Goal: Transaction & Acquisition: Download file/media

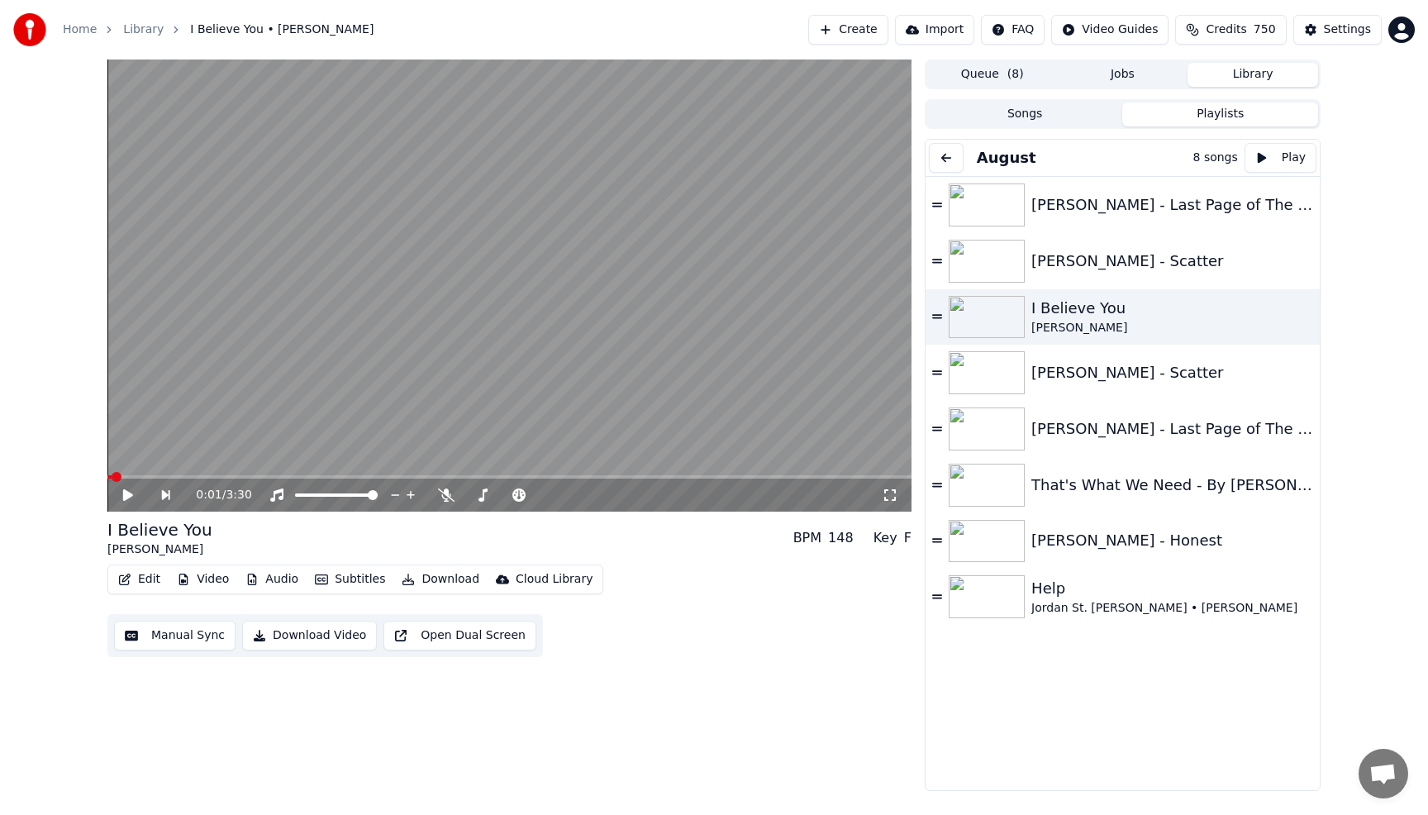
click at [112, 476] on span at bounding box center [109, 476] width 4 height 3
click at [126, 493] on icon at bounding box center [128, 495] width 10 height 12
click at [412, 495] on icon at bounding box center [411, 495] width 8 height 8
click at [616, 497] on icon at bounding box center [617, 495] width 16 height 17
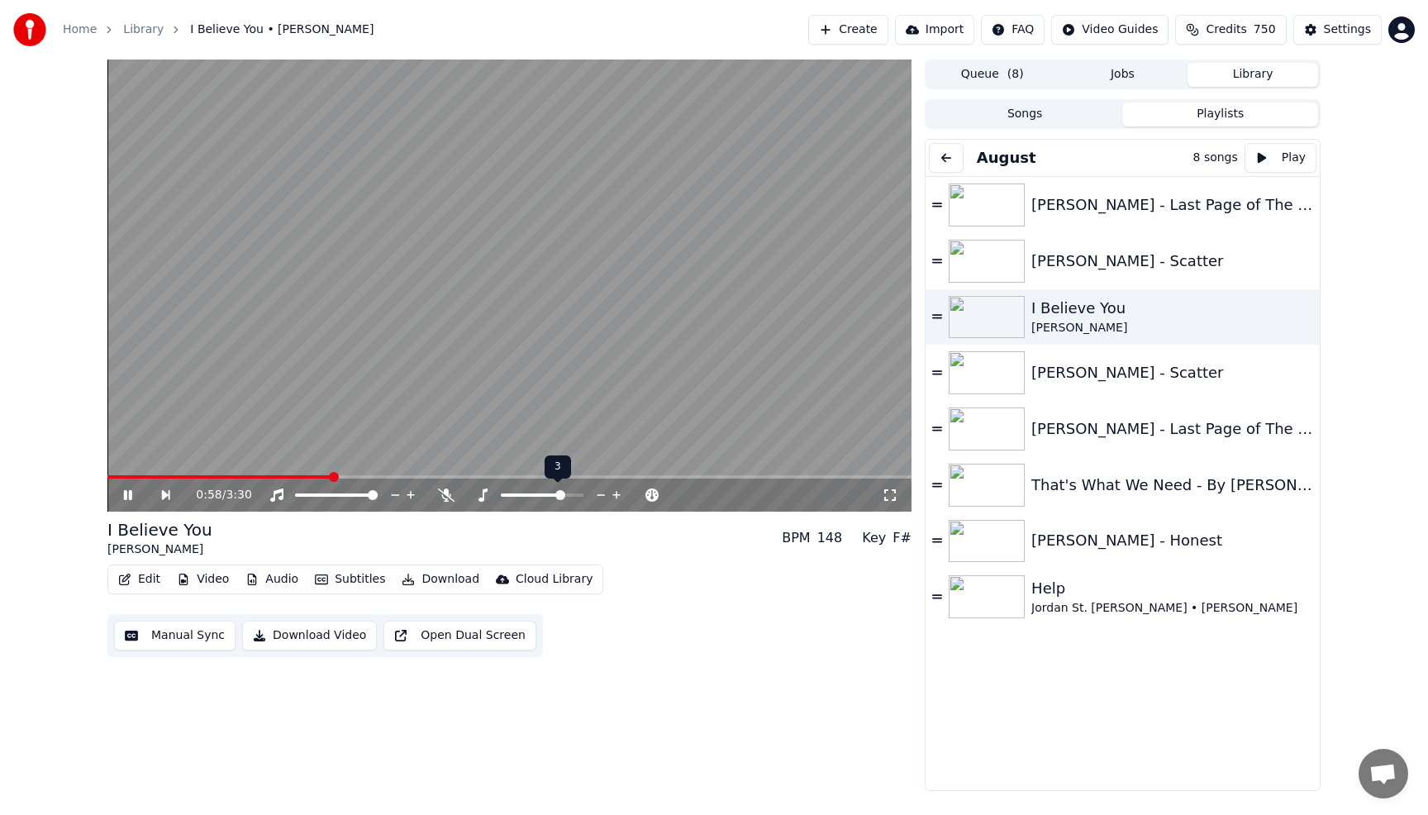
click at [616, 497] on icon at bounding box center [617, 495] width 16 height 17
click at [1067, 549] on div "[PERSON_NAME] - Honest" at bounding box center [1163, 540] width 265 height 23
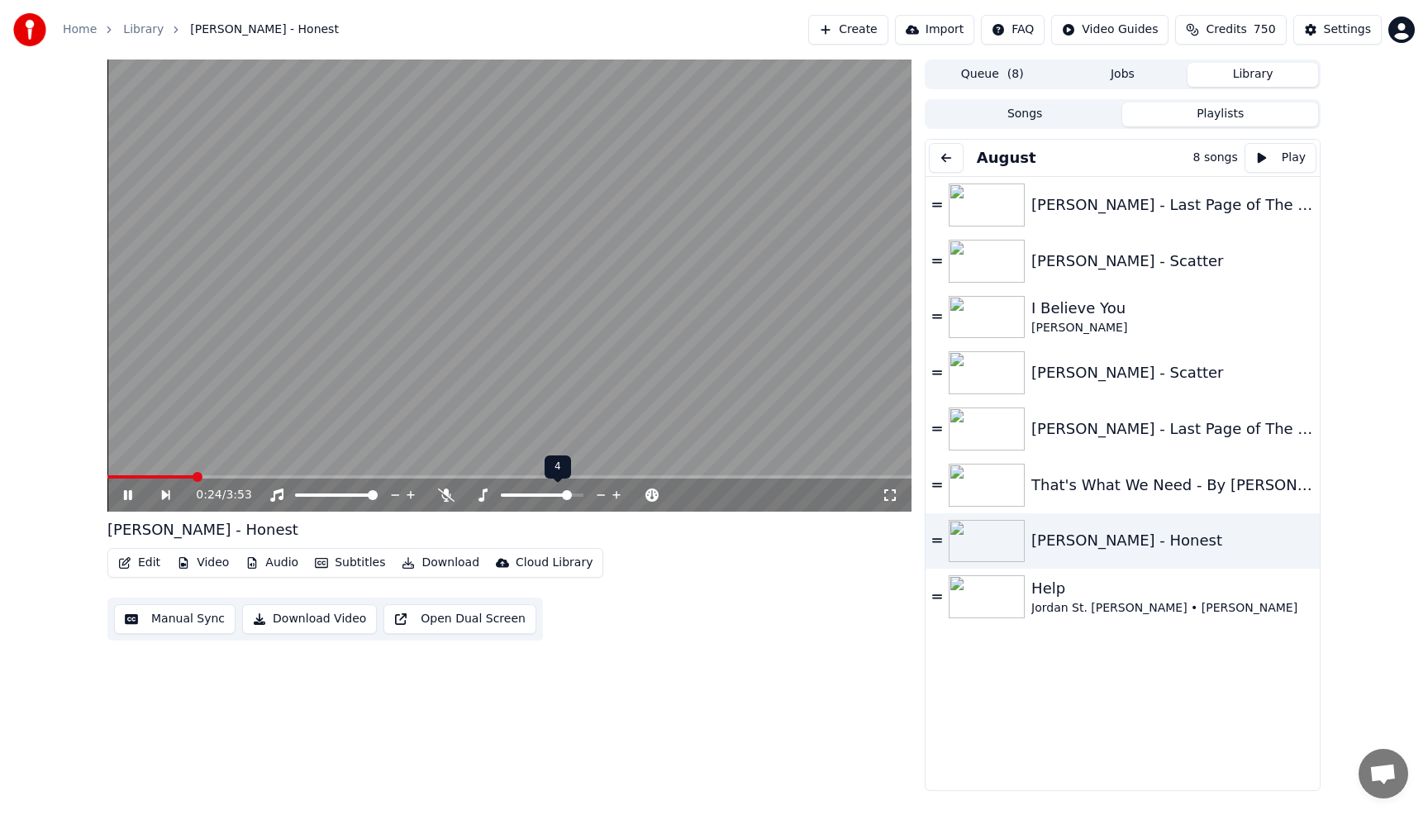
click at [605, 494] on icon at bounding box center [601, 495] width 16 height 17
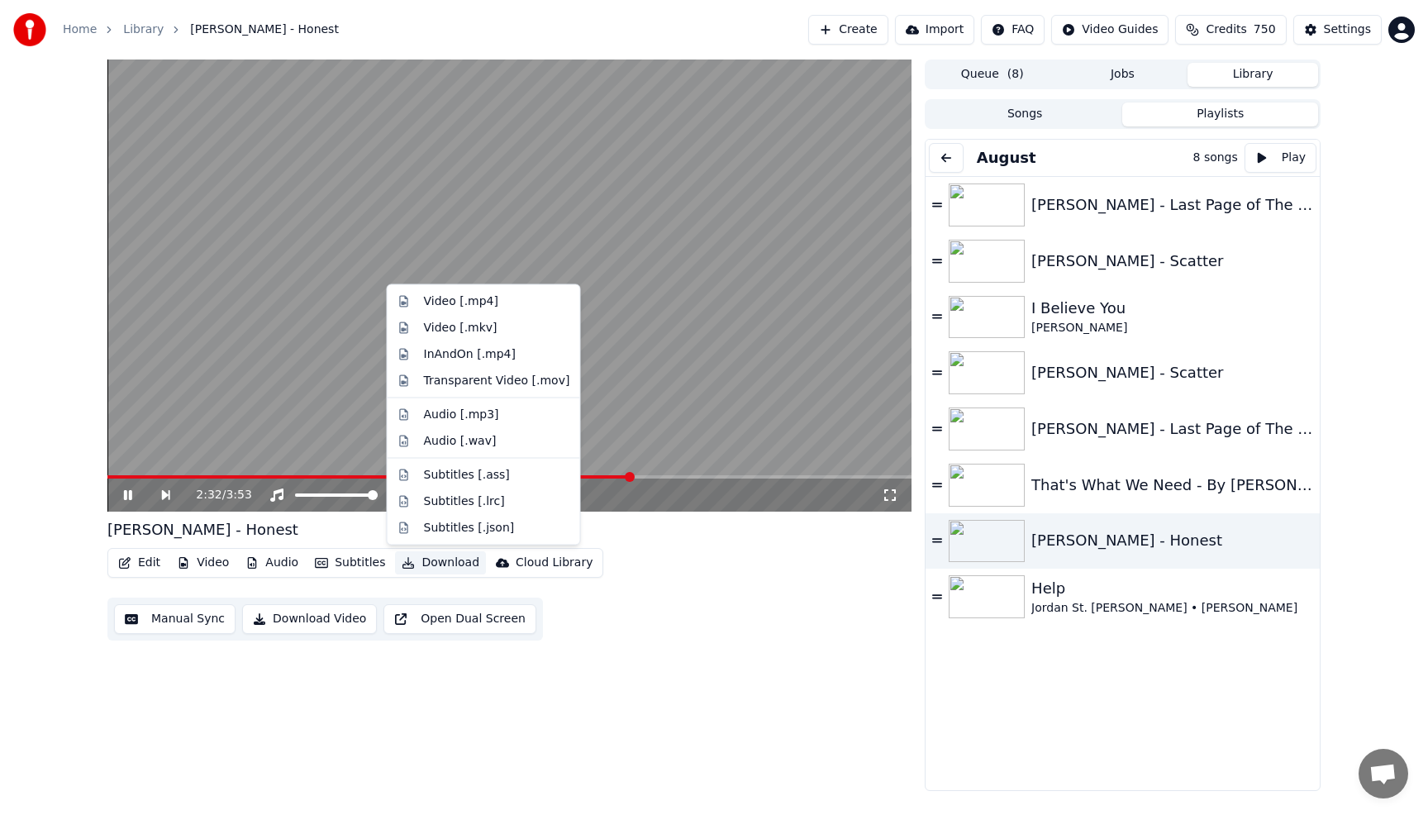
click at [439, 558] on button "Download" at bounding box center [440, 562] width 91 height 23
click at [454, 449] on div "Audio [.wav]" at bounding box center [460, 440] width 73 height 17
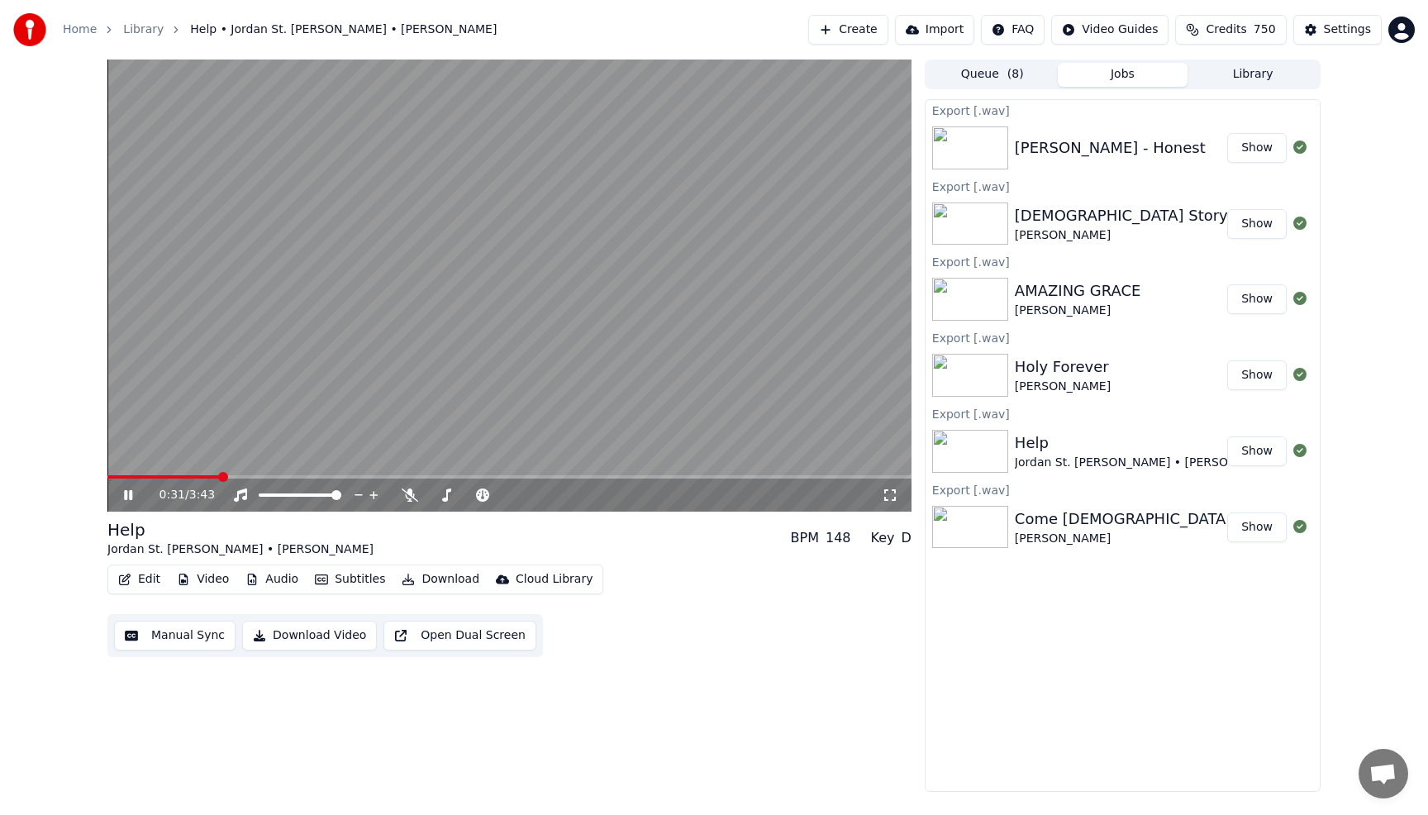
click at [438, 265] on video at bounding box center [509, 285] width 804 height 452
click at [1253, 148] on button "Show" at bounding box center [1256, 148] width 59 height 30
click at [1264, 226] on button "Show" at bounding box center [1256, 224] width 59 height 30
click at [1261, 303] on button "Show" at bounding box center [1256, 299] width 59 height 30
click at [1255, 377] on button "Show" at bounding box center [1256, 375] width 59 height 30
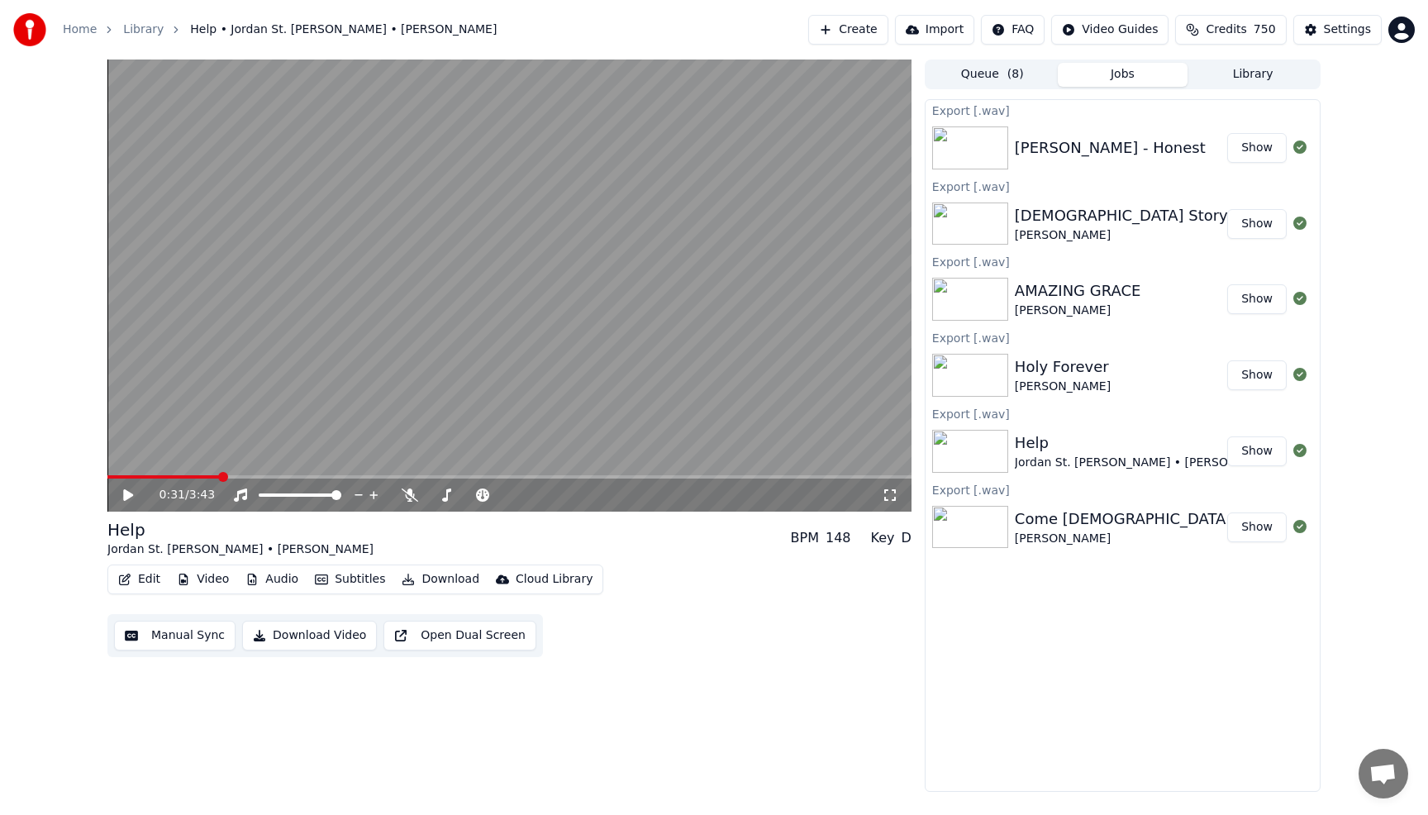
click at [1259, 452] on button "Show" at bounding box center [1256, 451] width 59 height 30
click at [1264, 532] on button "Show" at bounding box center [1256, 527] width 59 height 30
click at [1264, 300] on button "Show" at bounding box center [1256, 299] width 59 height 30
click at [1270, 73] on button "Library" at bounding box center [1252, 75] width 131 height 24
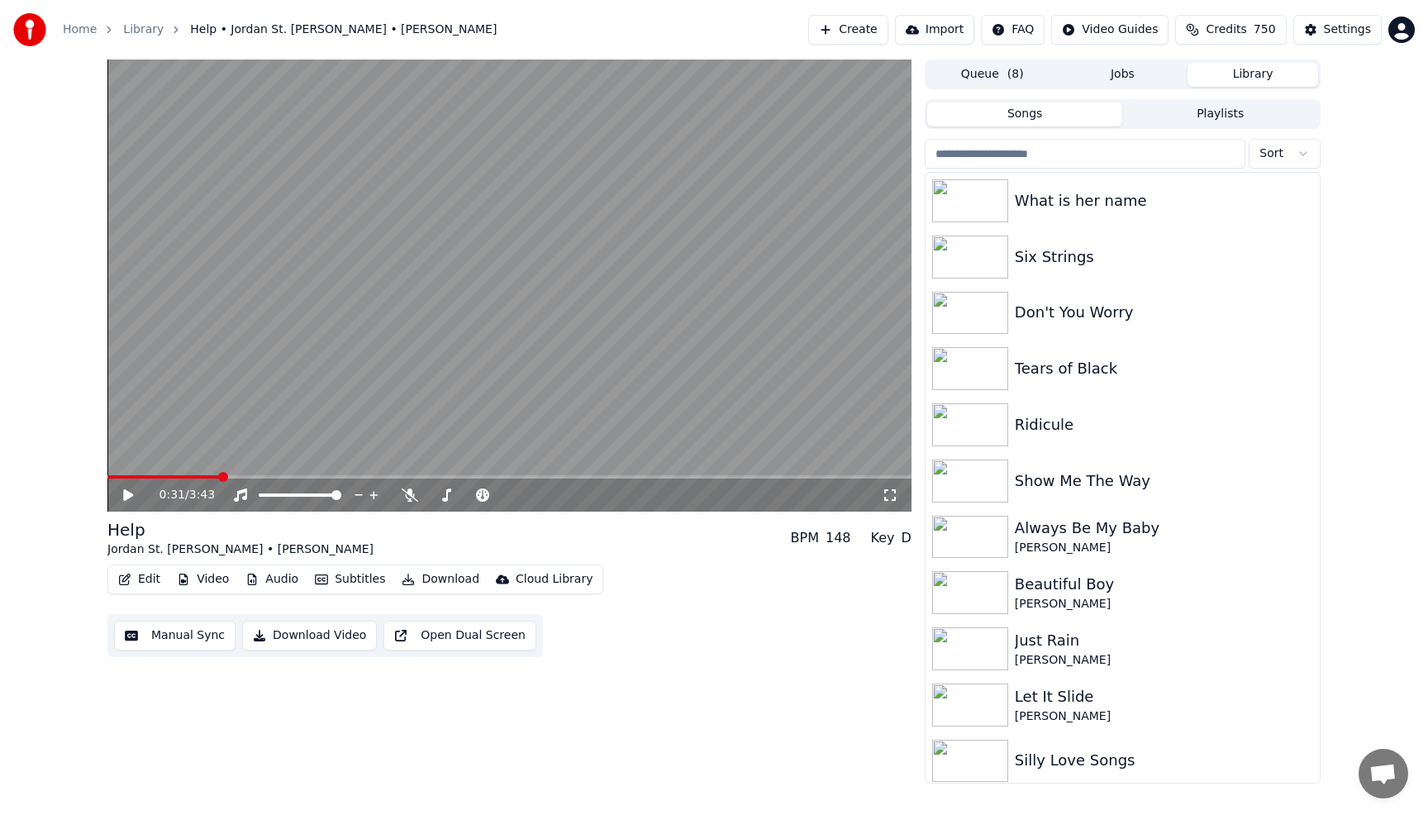
click at [1119, 166] on input "search" at bounding box center [1085, 154] width 321 height 30
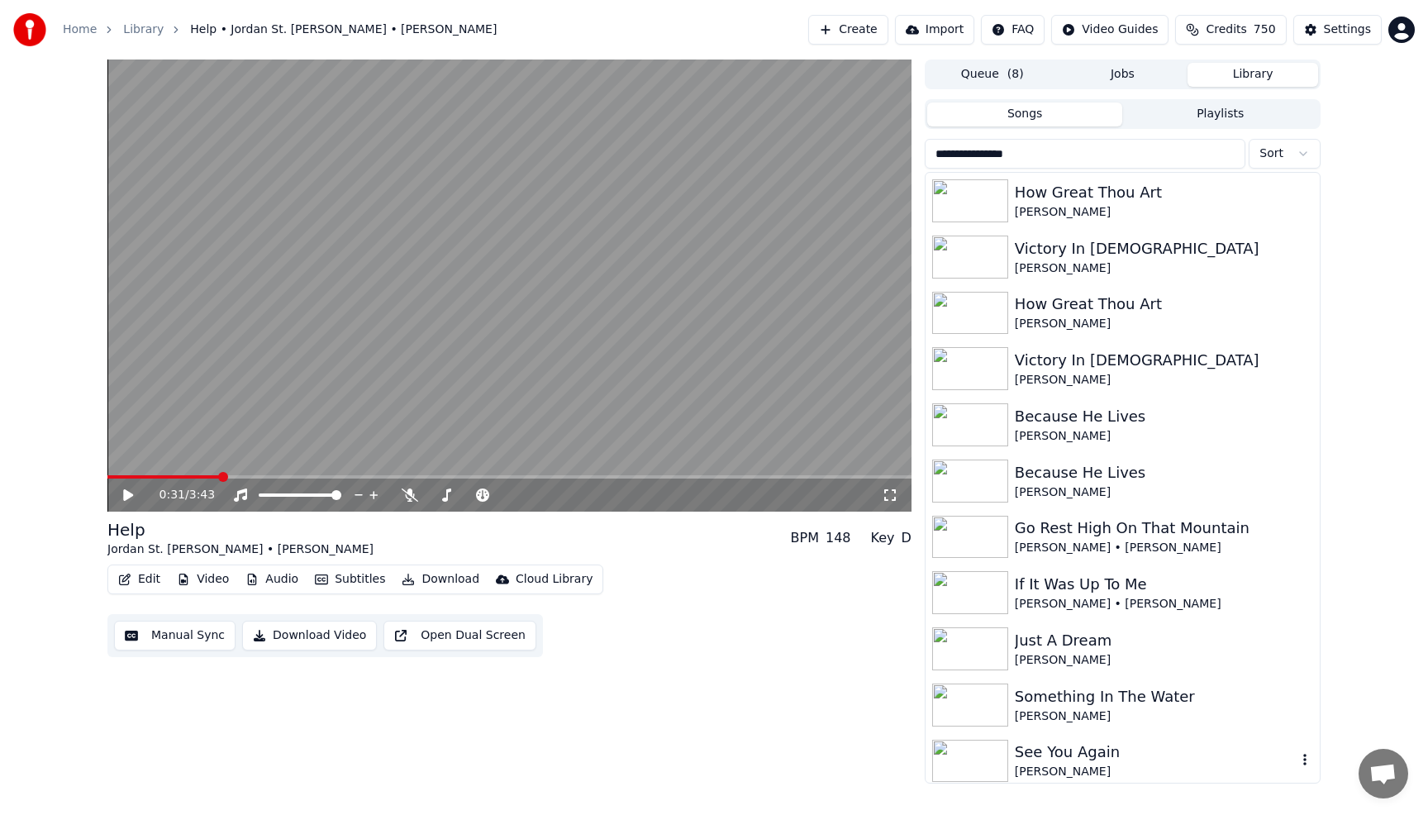
type input "**********"
click at [1209, 759] on div "See You Again" at bounding box center [1156, 751] width 282 height 23
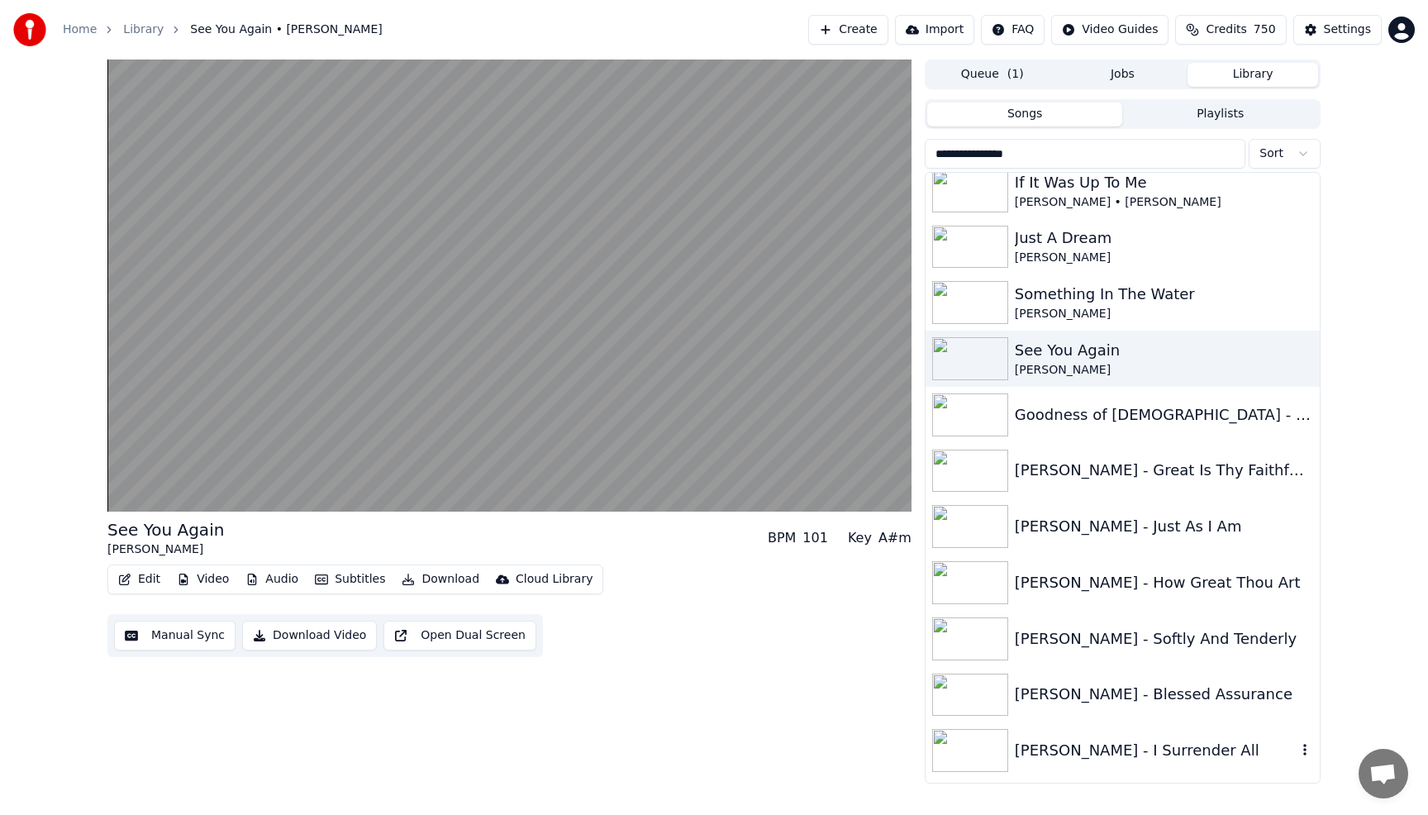
scroll to position [430, 0]
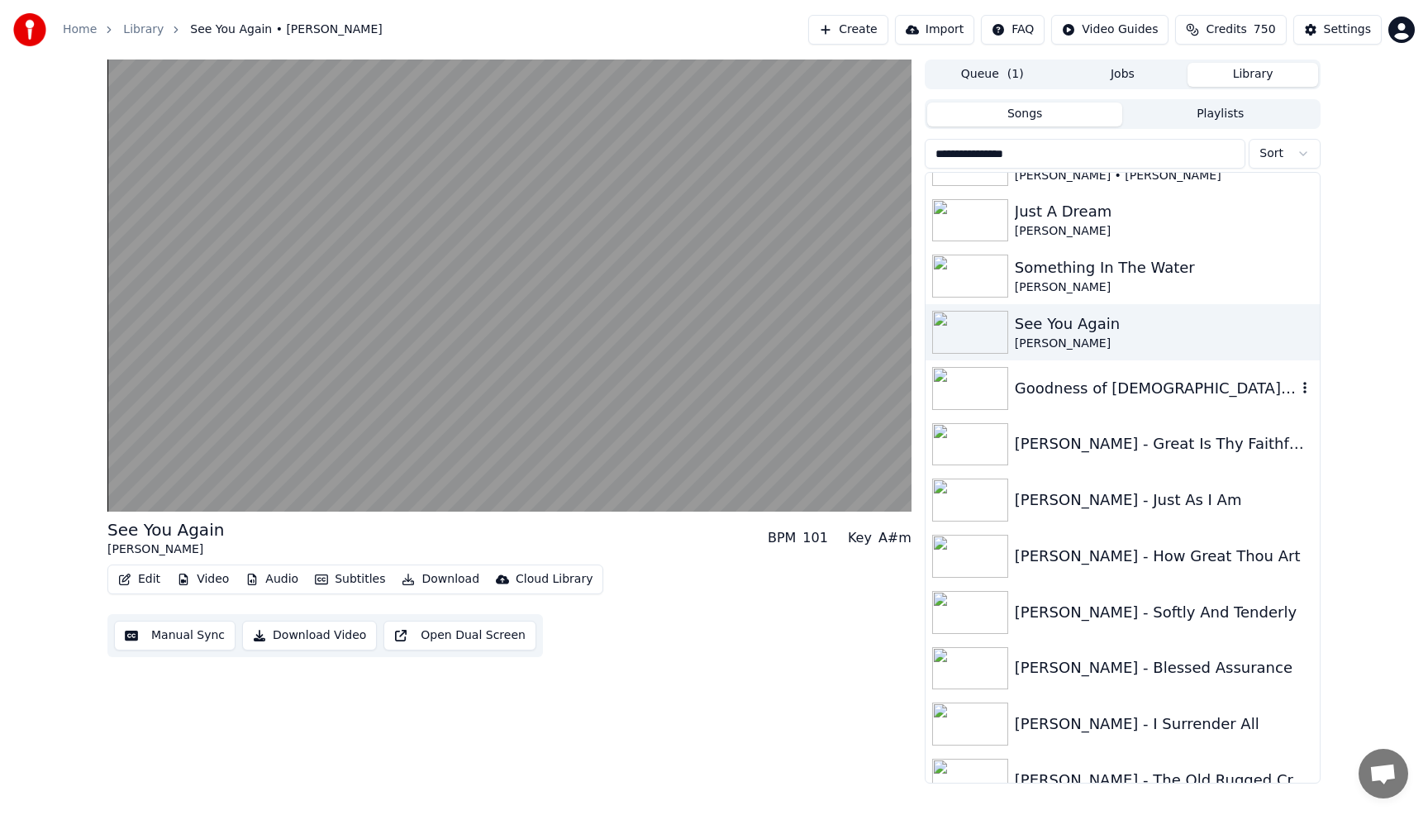
click at [1157, 398] on div "Goodness of [DEMOGRAPHIC_DATA] - [PERSON_NAME]" at bounding box center [1156, 388] width 282 height 23
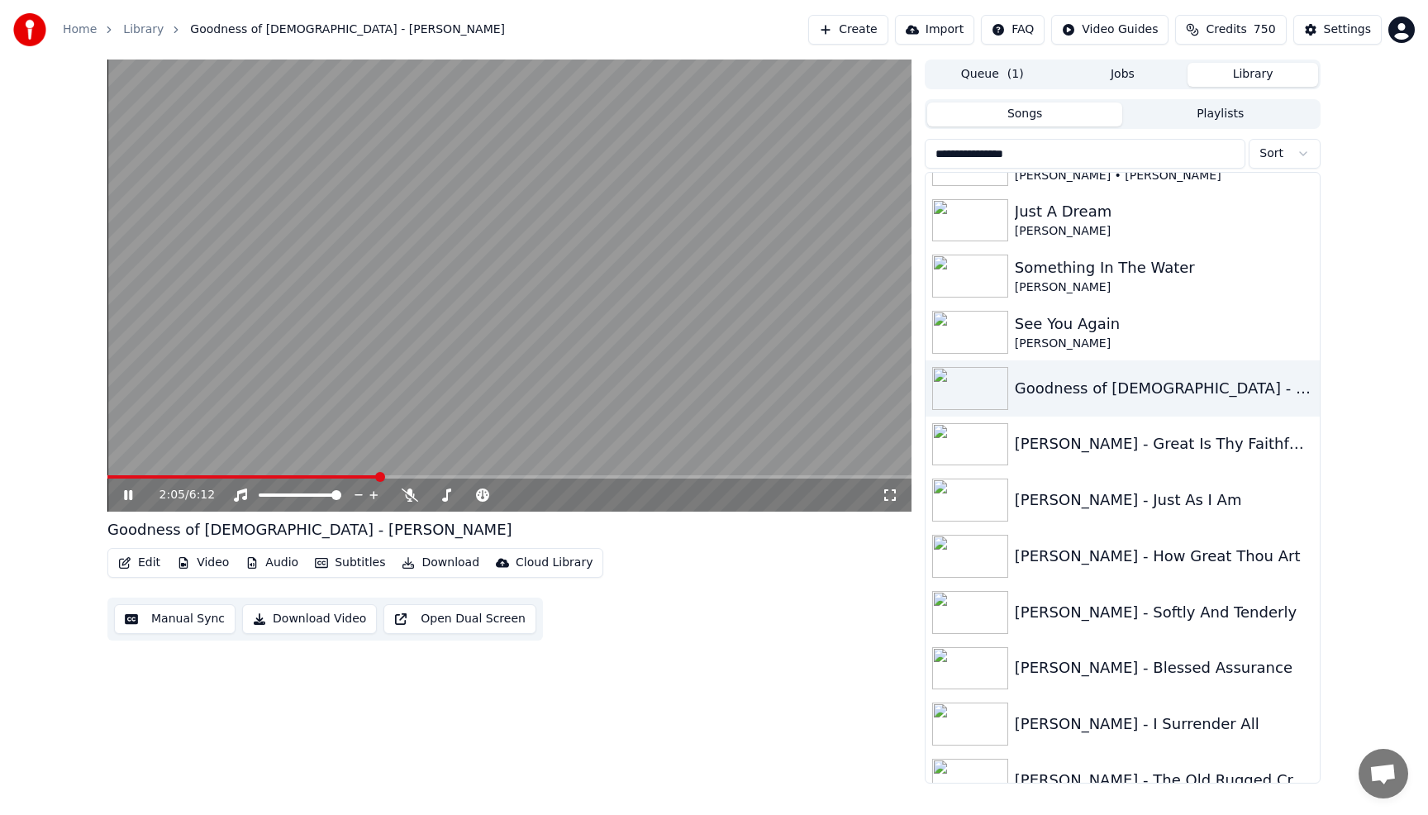
click at [446, 566] on button "Download" at bounding box center [440, 562] width 91 height 23
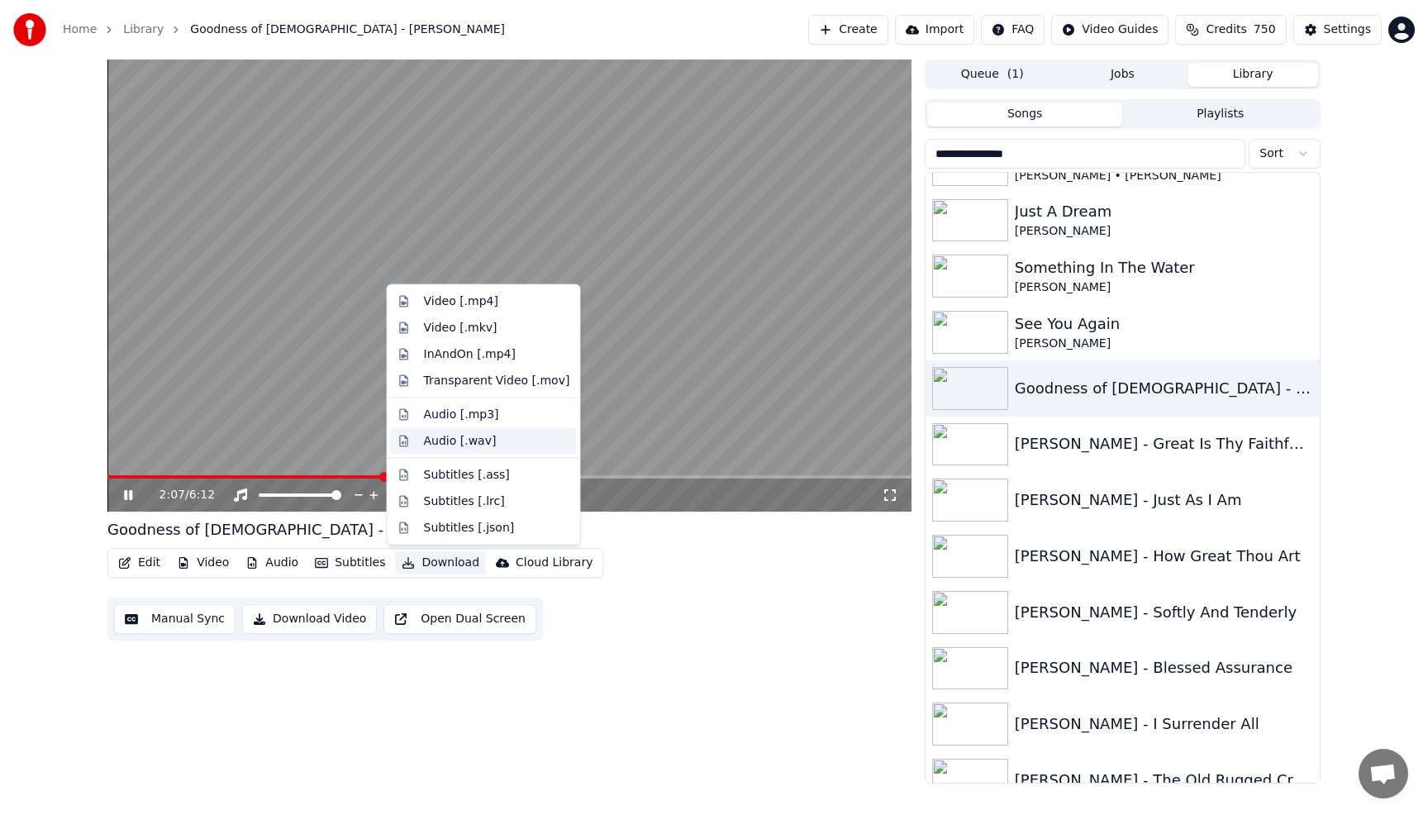
click at [447, 433] on div "Audio [.wav]" at bounding box center [460, 440] width 73 height 17
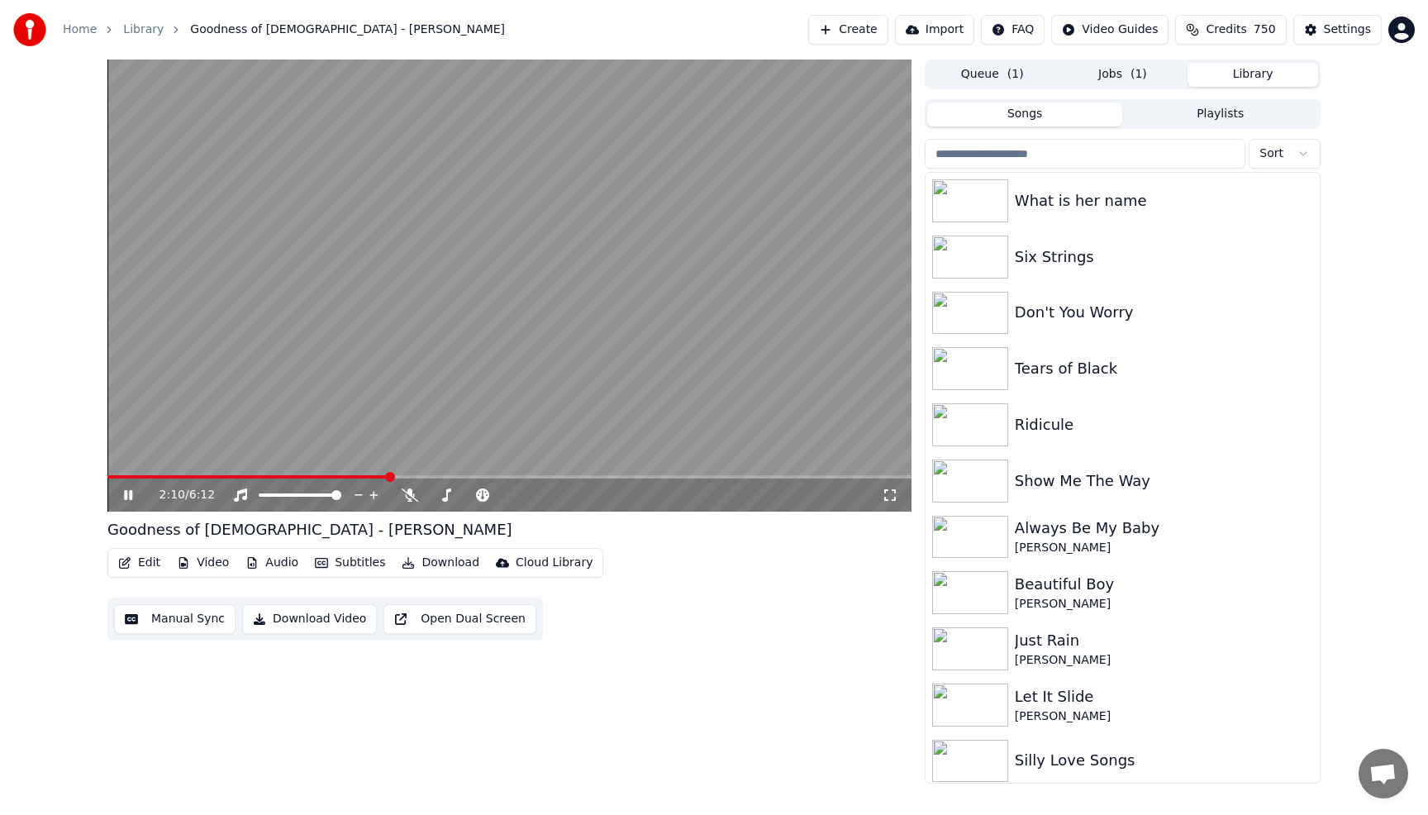
click at [1249, 74] on button "Library" at bounding box center [1252, 75] width 131 height 24
click at [1063, 164] on input "search" at bounding box center [1085, 154] width 321 height 30
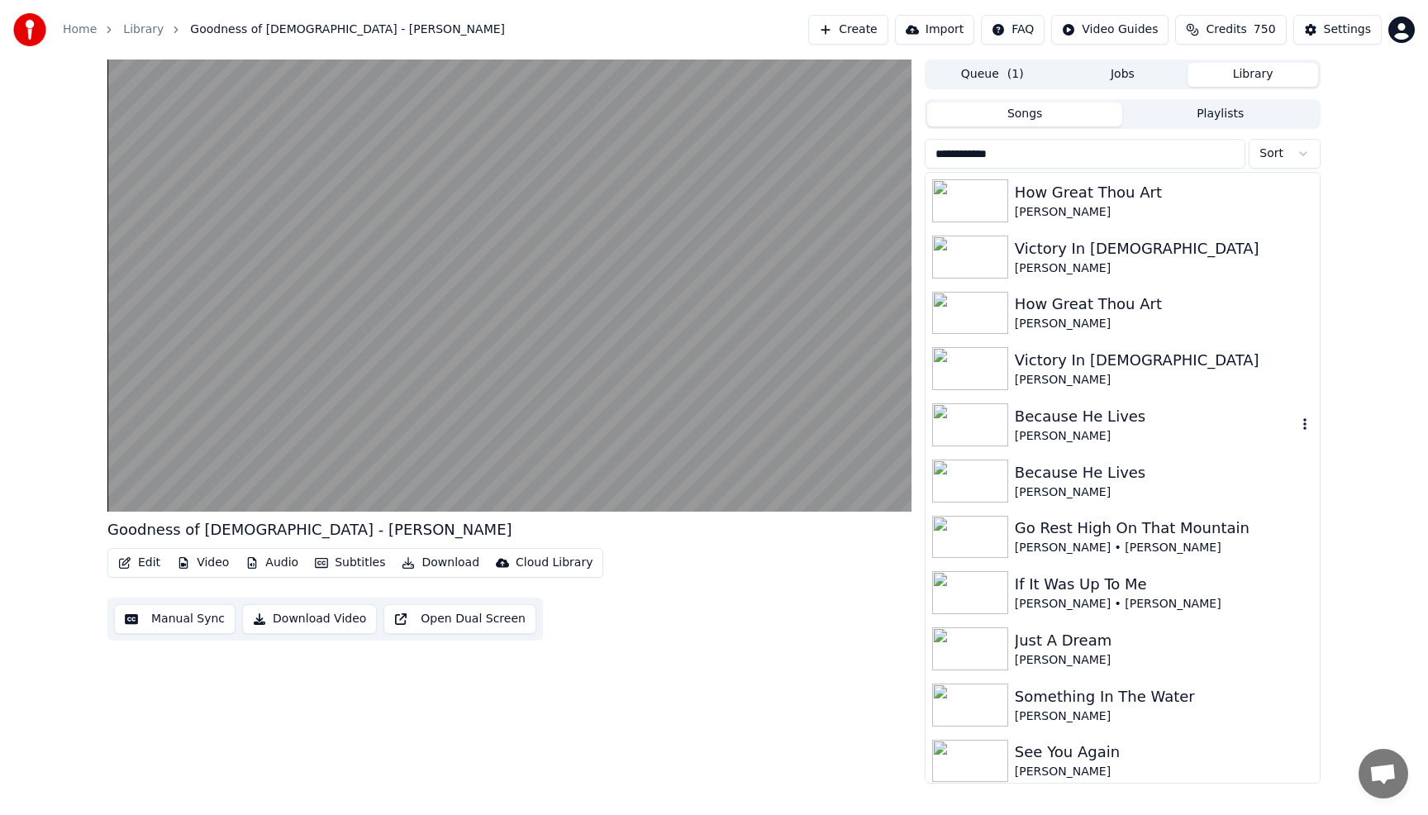
type input "**********"
click at [1073, 418] on div "Because He Lives" at bounding box center [1156, 416] width 282 height 23
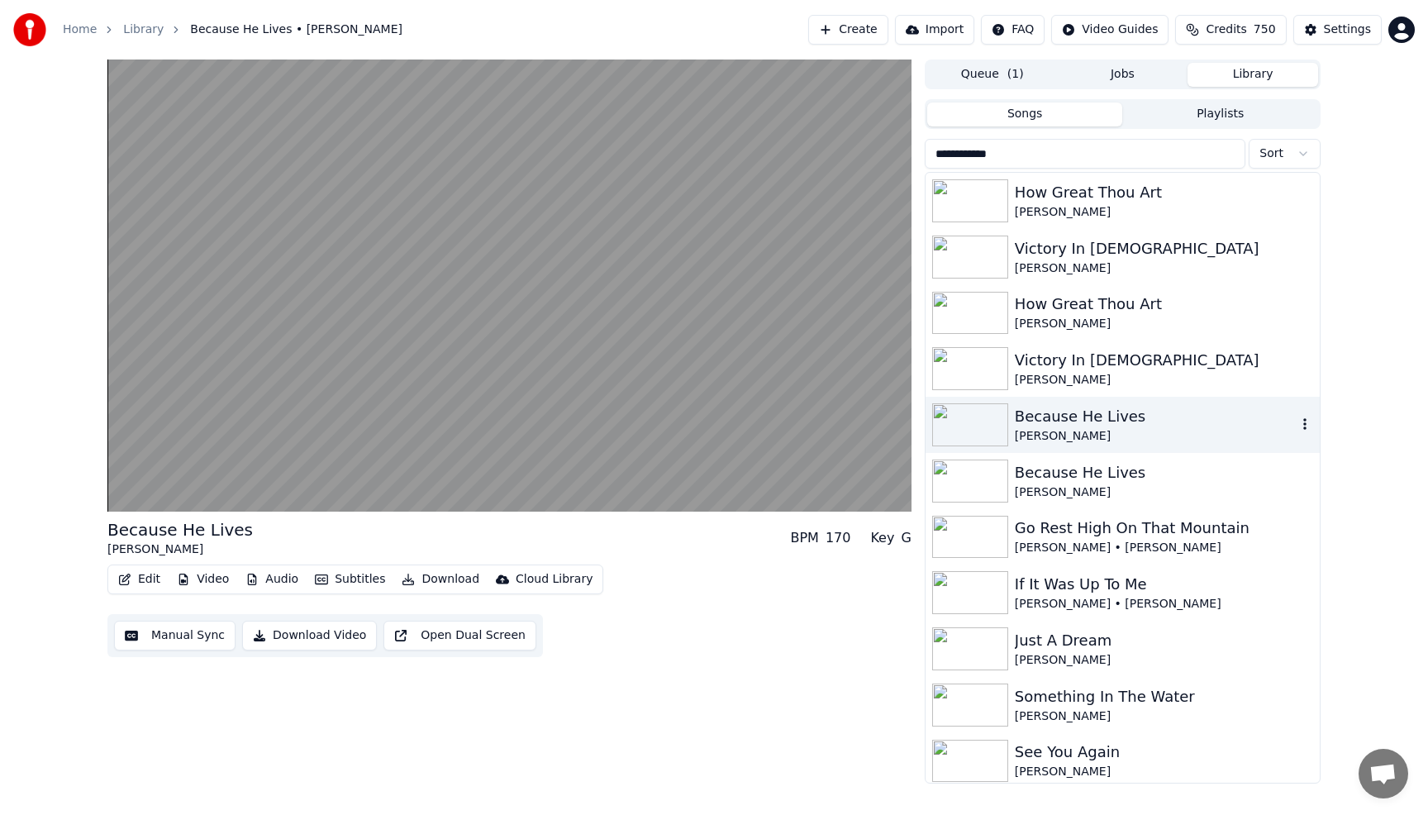
click at [1073, 418] on div "Because He Lives" at bounding box center [1156, 416] width 282 height 23
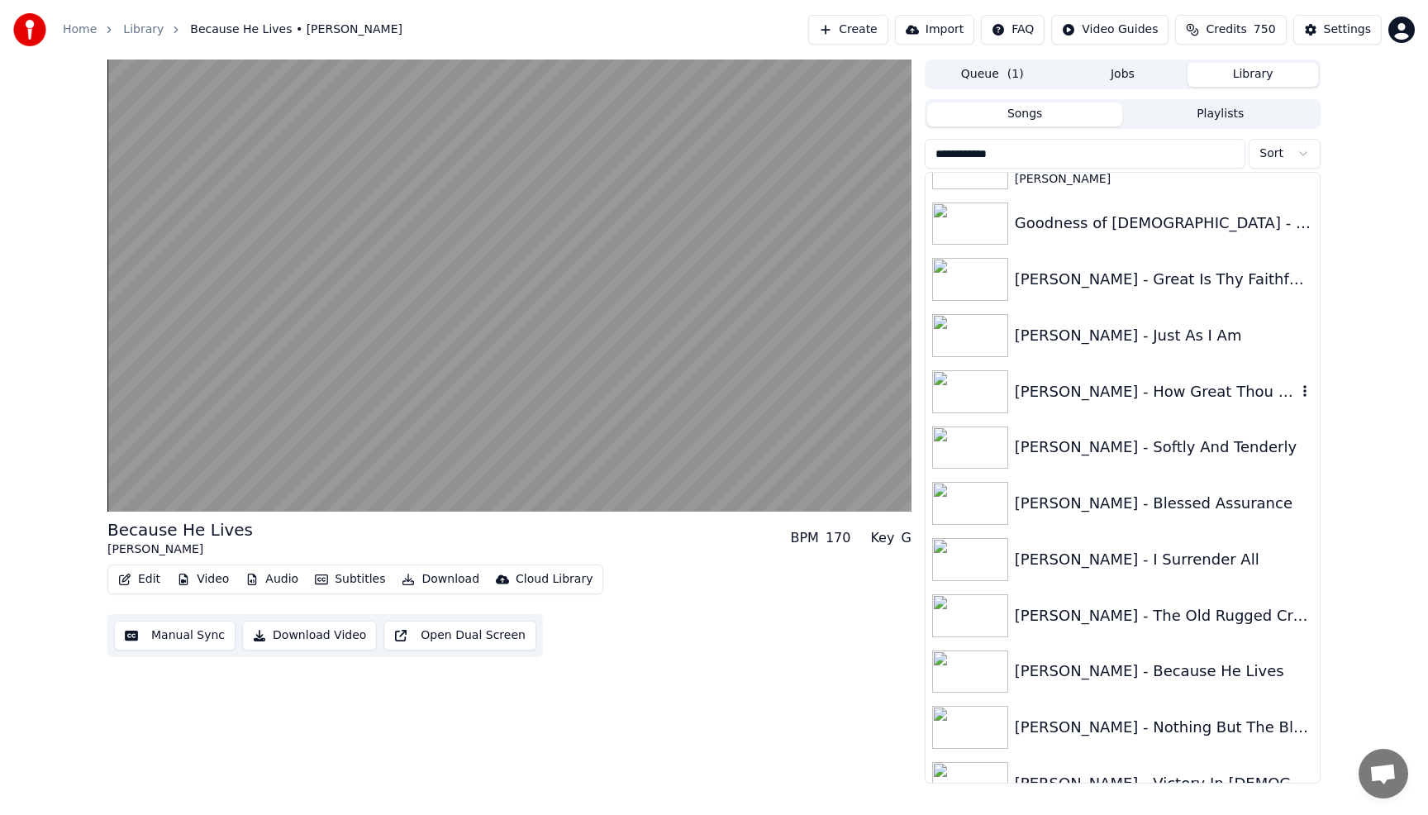
scroll to position [624, 0]
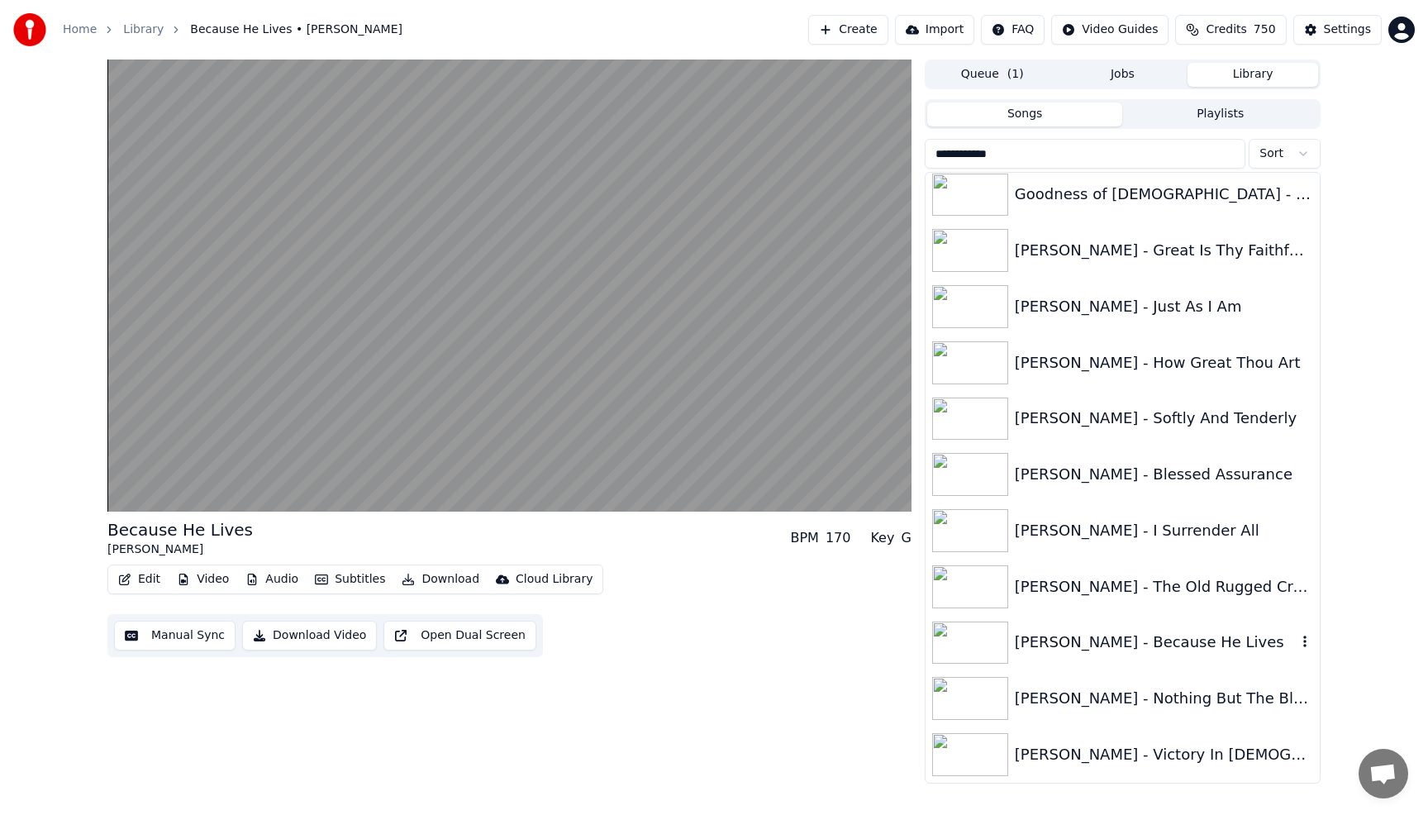
click at [1234, 645] on div "[PERSON_NAME] - Because He Lives" at bounding box center [1156, 641] width 282 height 23
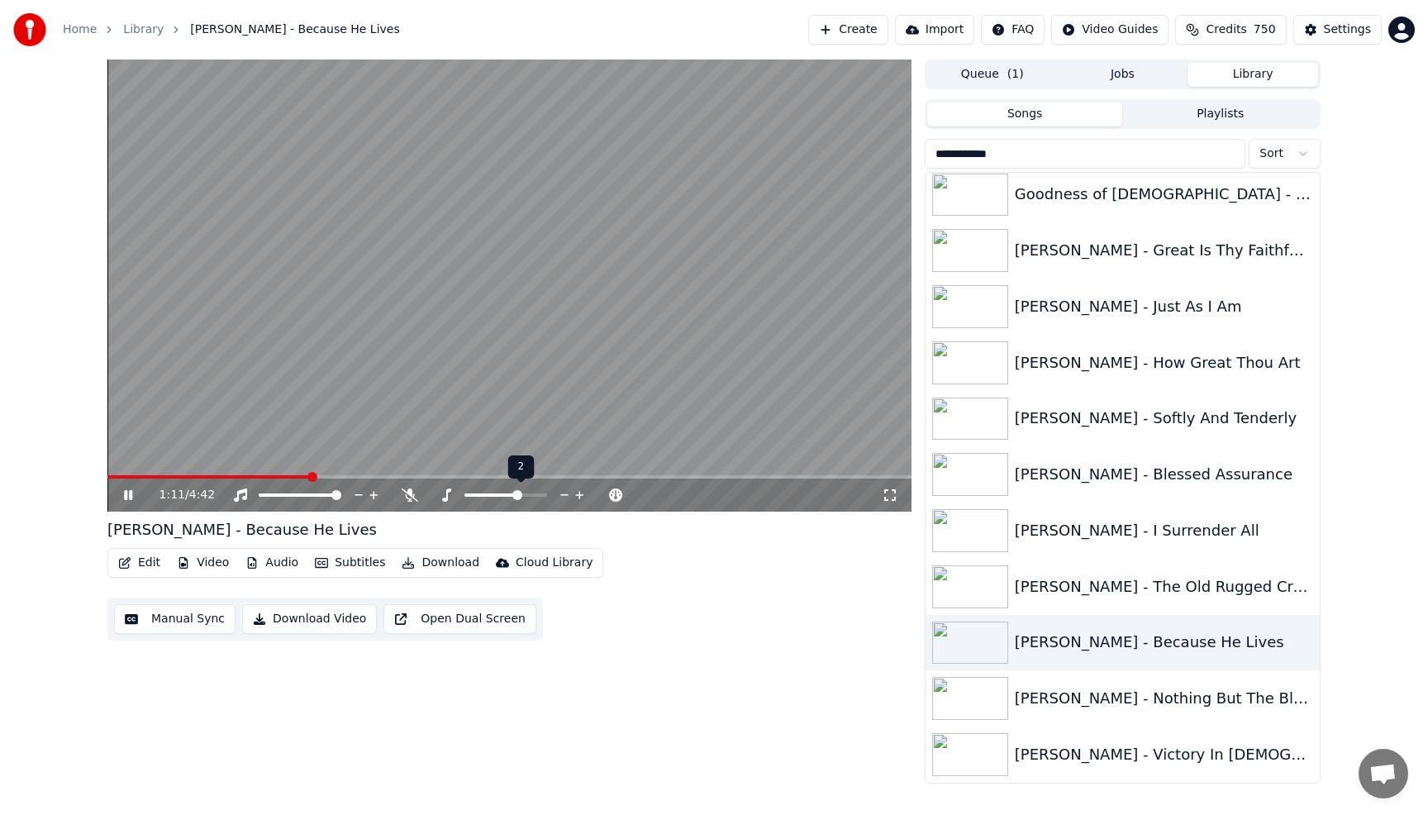
click at [565, 497] on icon at bounding box center [565, 495] width 16 height 17
click at [581, 504] on div "1:28 / 4:42" at bounding box center [509, 494] width 804 height 33
click at [563, 495] on icon at bounding box center [564, 495] width 8 height 2
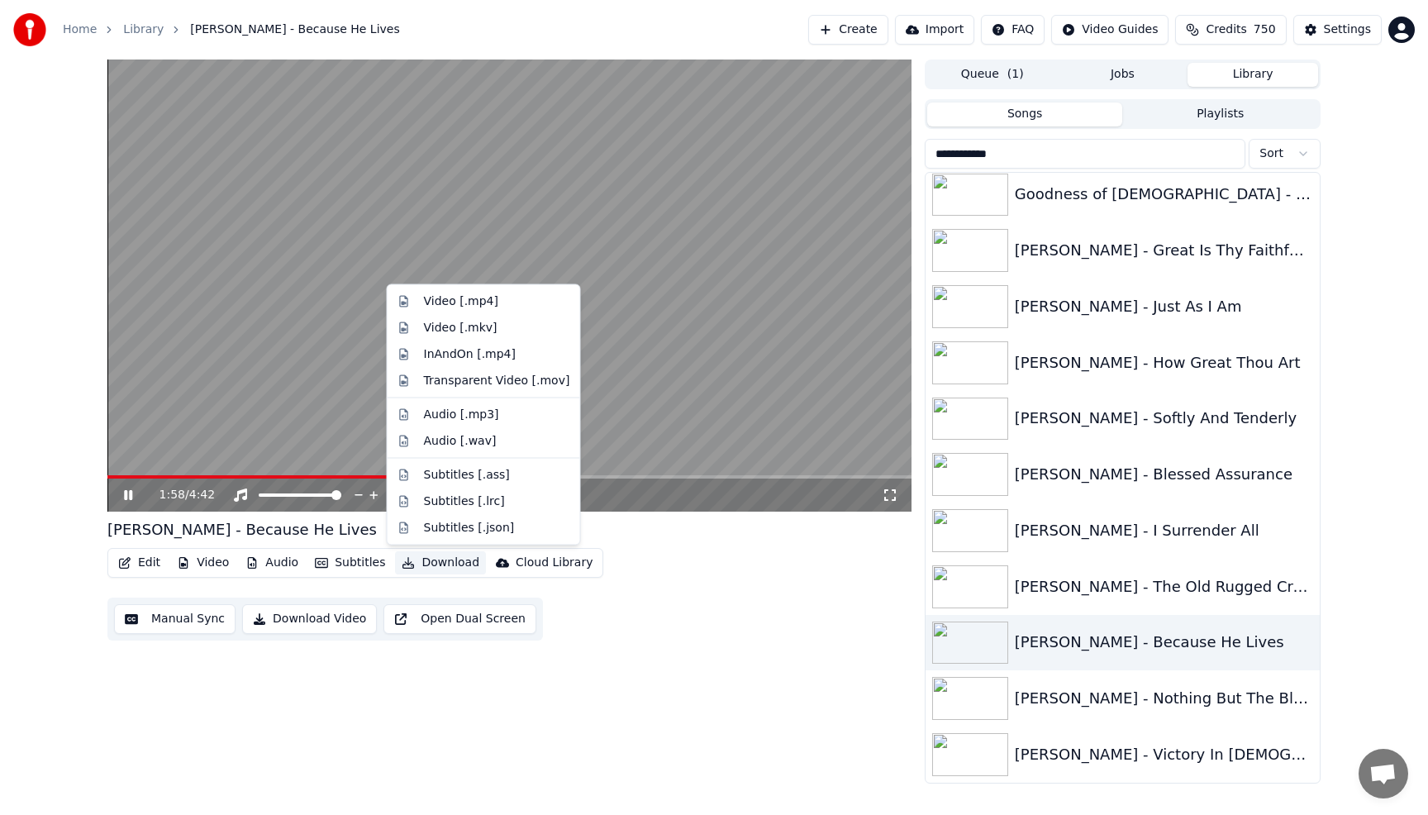
click at [442, 563] on button "Download" at bounding box center [440, 562] width 91 height 23
click at [459, 448] on div "Audio [.wav]" at bounding box center [460, 440] width 73 height 17
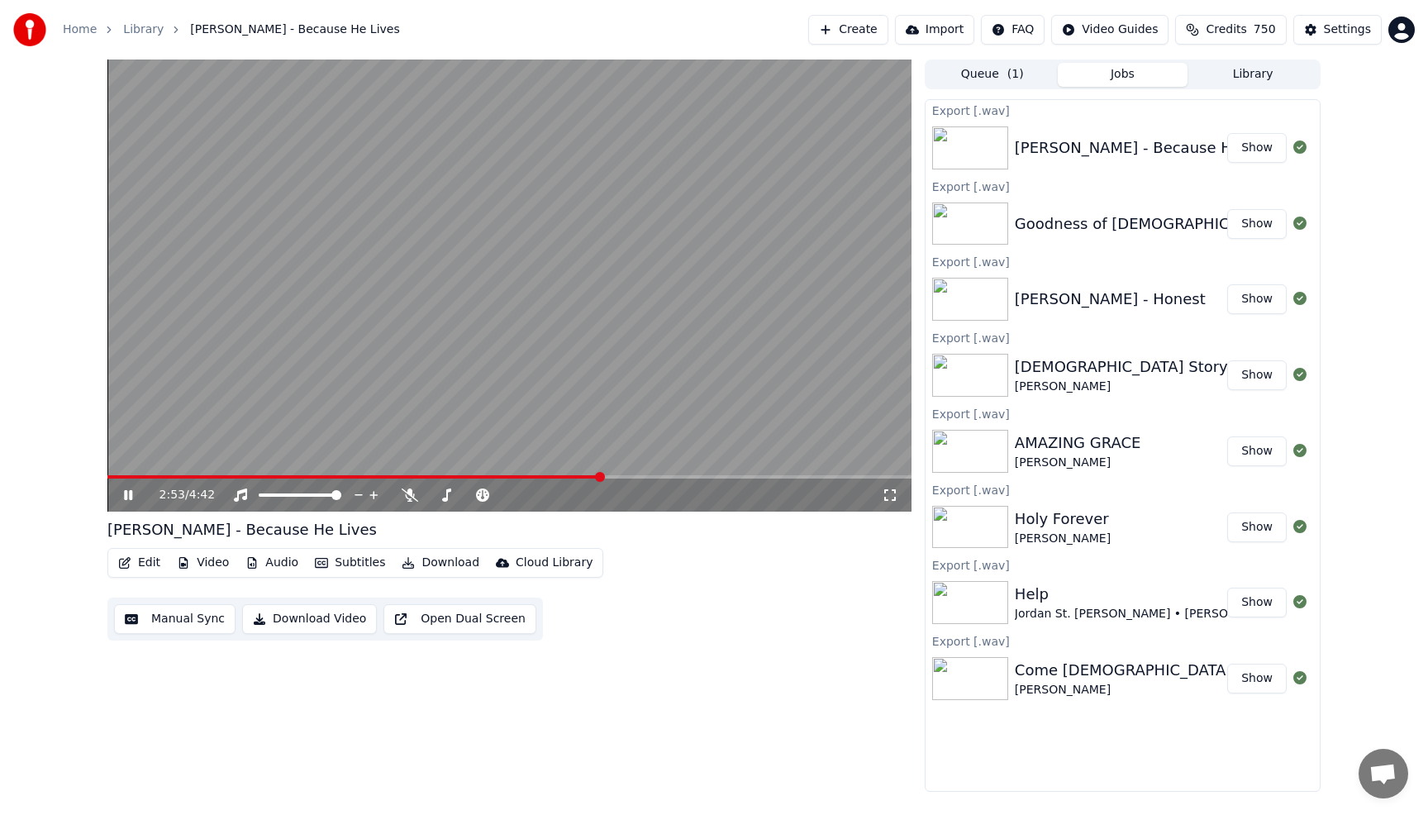
click at [430, 243] on video at bounding box center [509, 285] width 804 height 452
click at [112, 478] on span at bounding box center [110, 476] width 6 height 3
click at [125, 493] on icon at bounding box center [128, 495] width 10 height 12
click at [1260, 78] on button "Library" at bounding box center [1252, 75] width 131 height 24
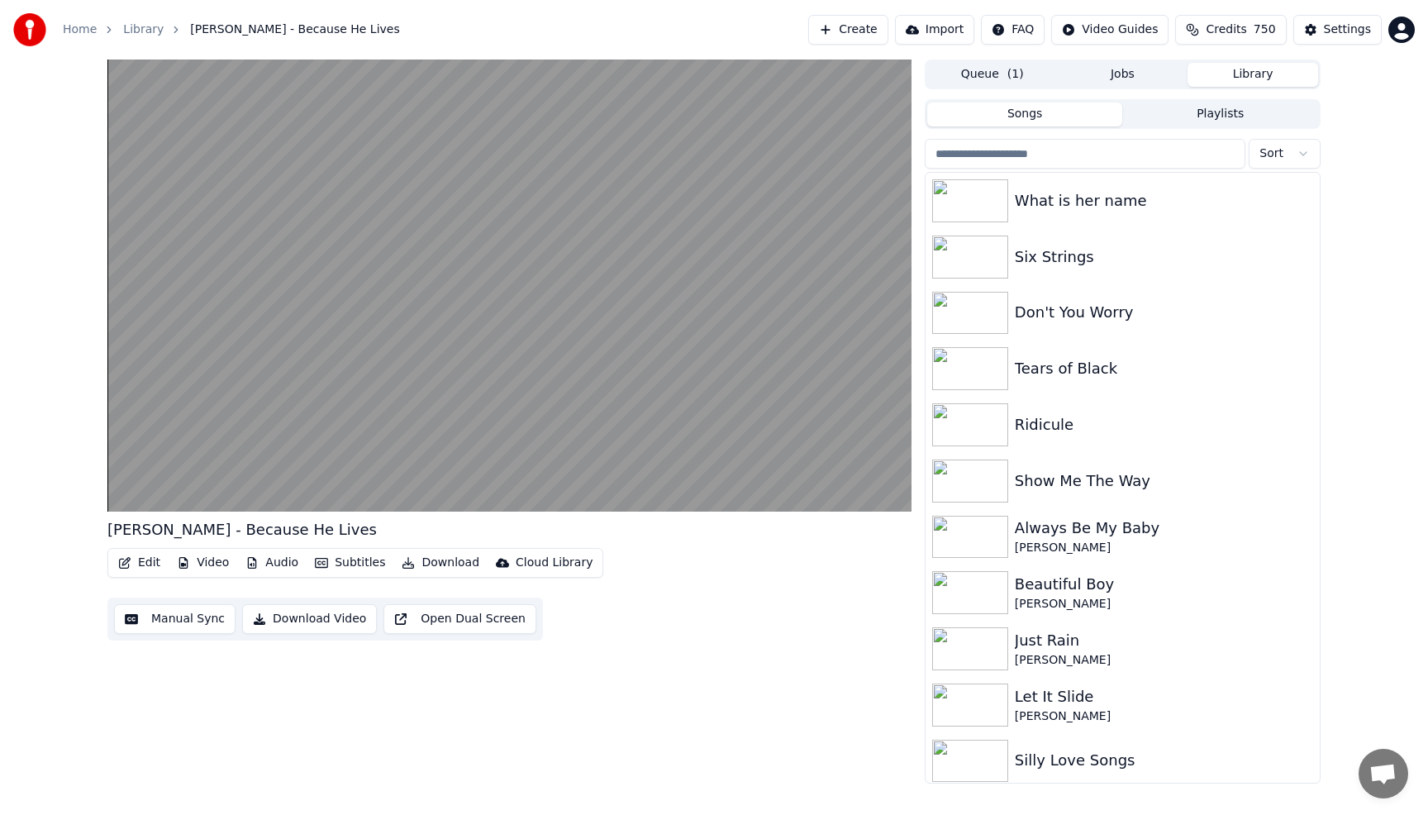
click at [1164, 162] on input "search" at bounding box center [1085, 154] width 321 height 30
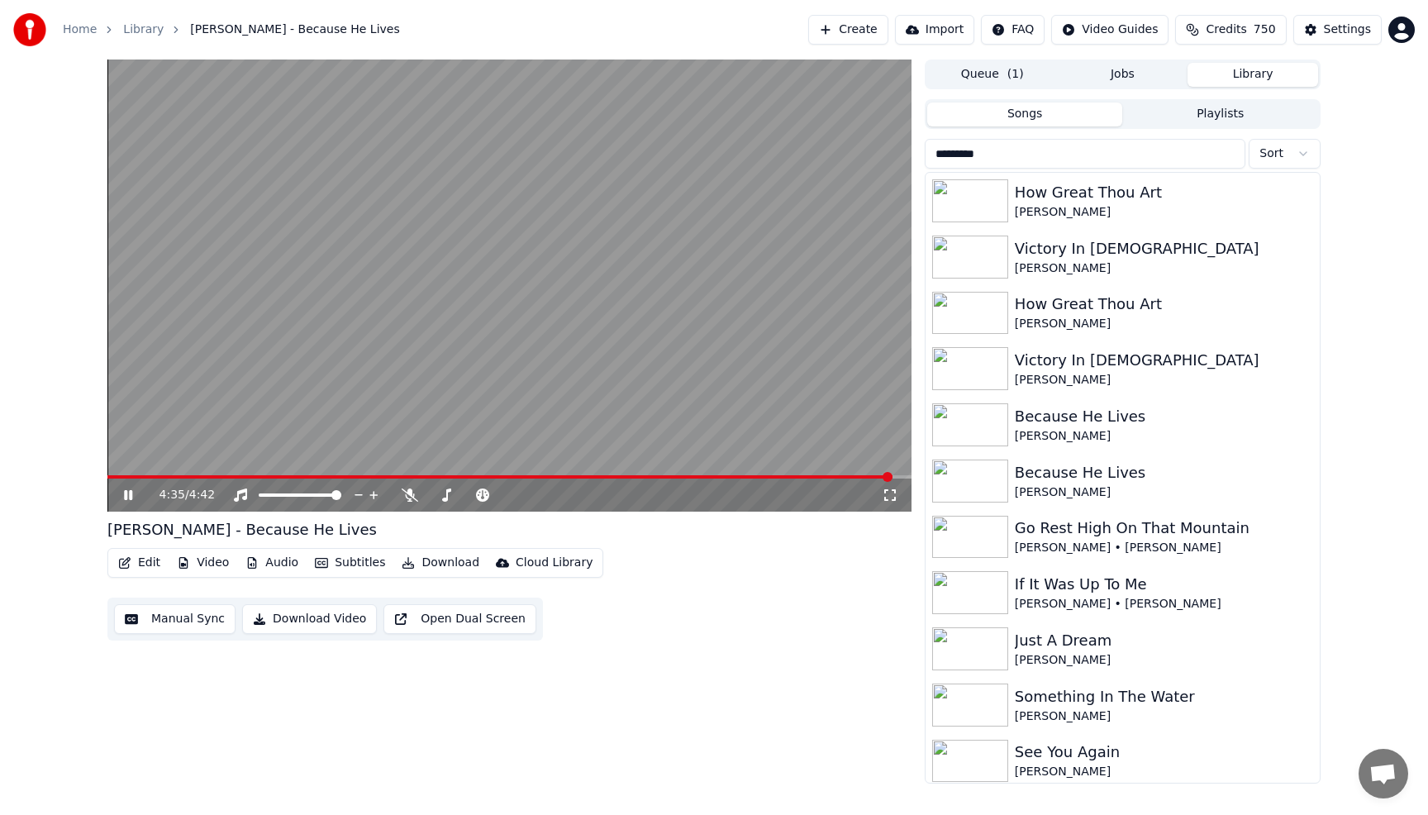
type input "*********"
click at [832, 288] on video at bounding box center [509, 285] width 804 height 452
click at [1076, 764] on div "[PERSON_NAME]" at bounding box center [1156, 771] width 282 height 17
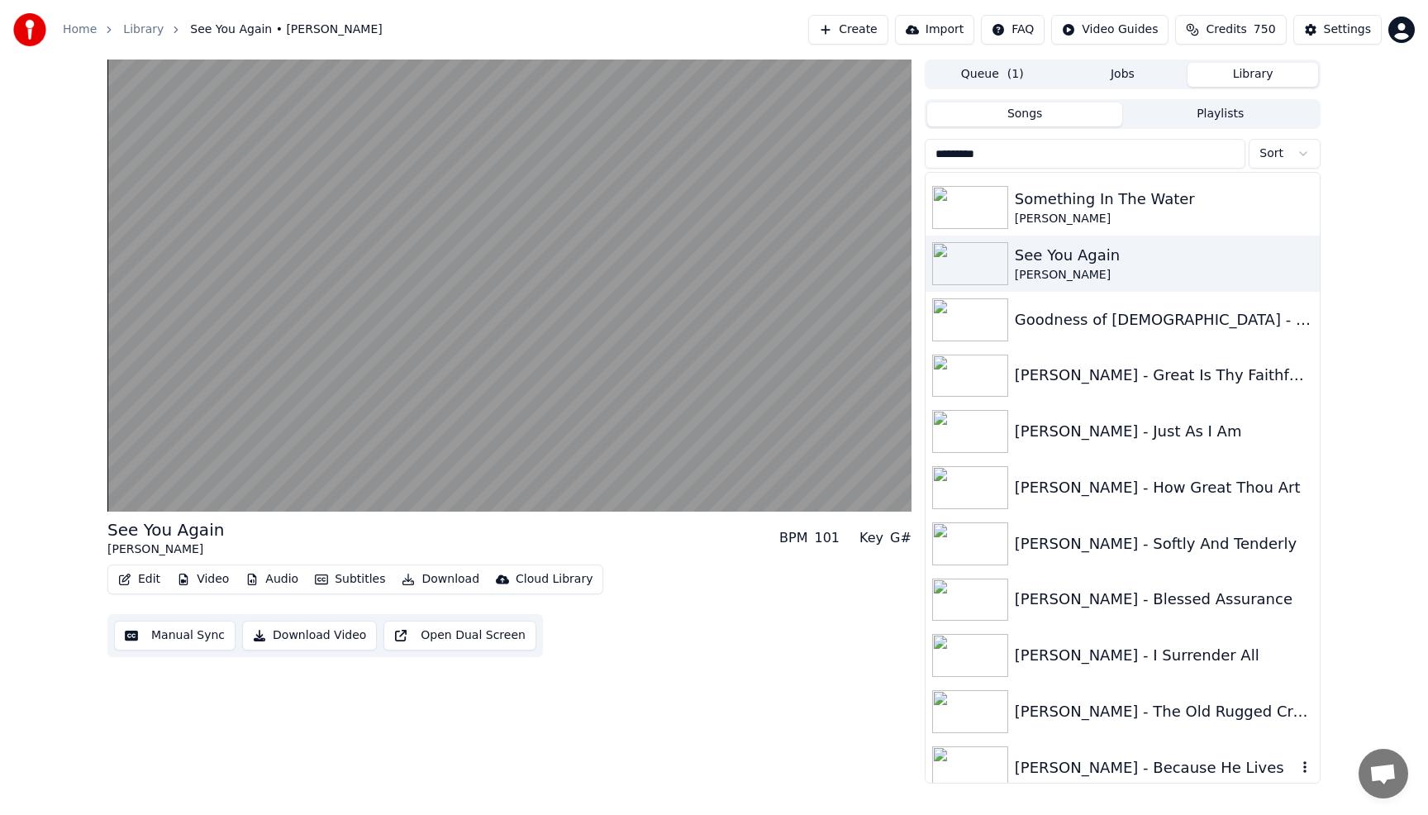
scroll to position [529, 0]
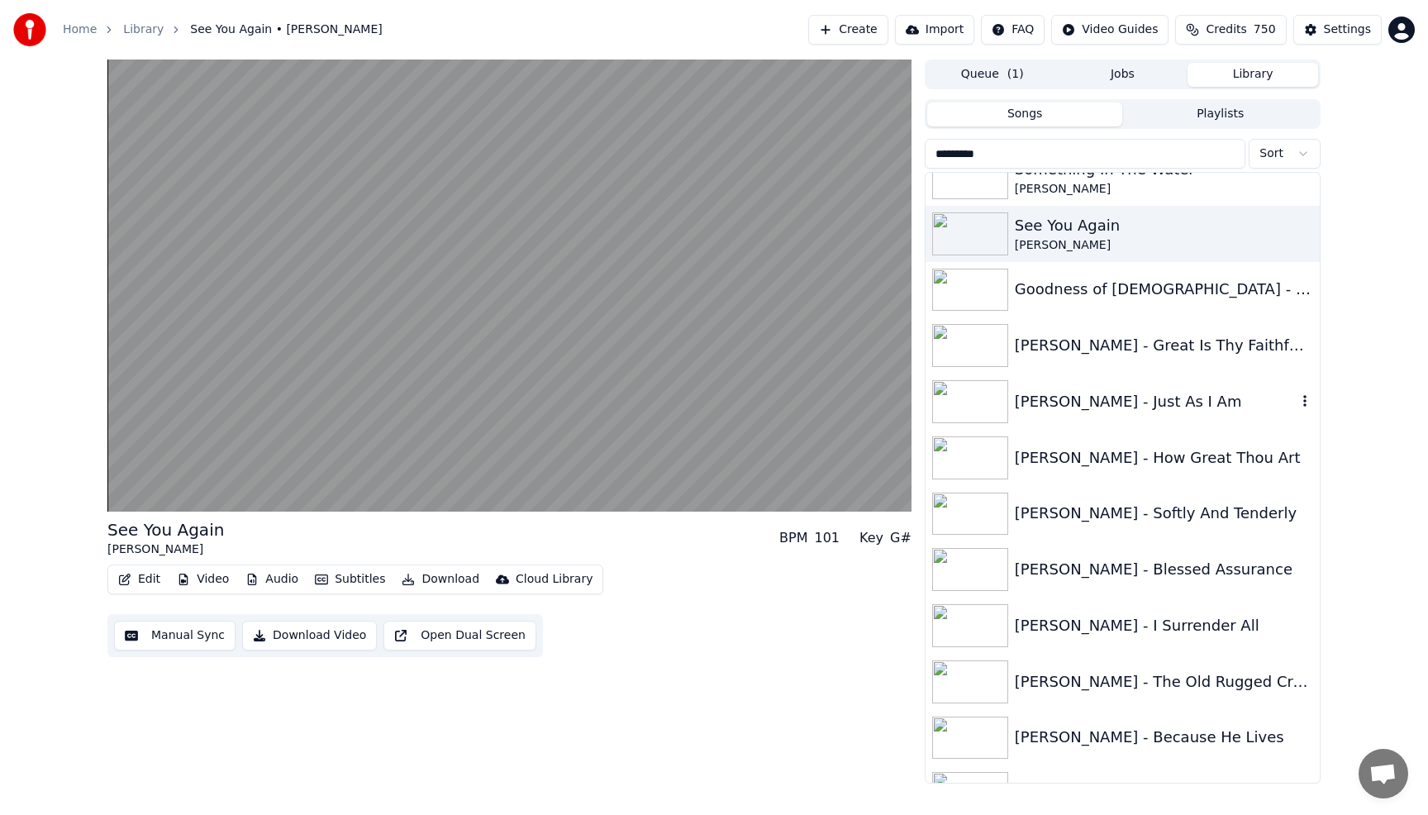
click at [1108, 410] on div "[PERSON_NAME] - Just As I Am" at bounding box center [1156, 401] width 282 height 23
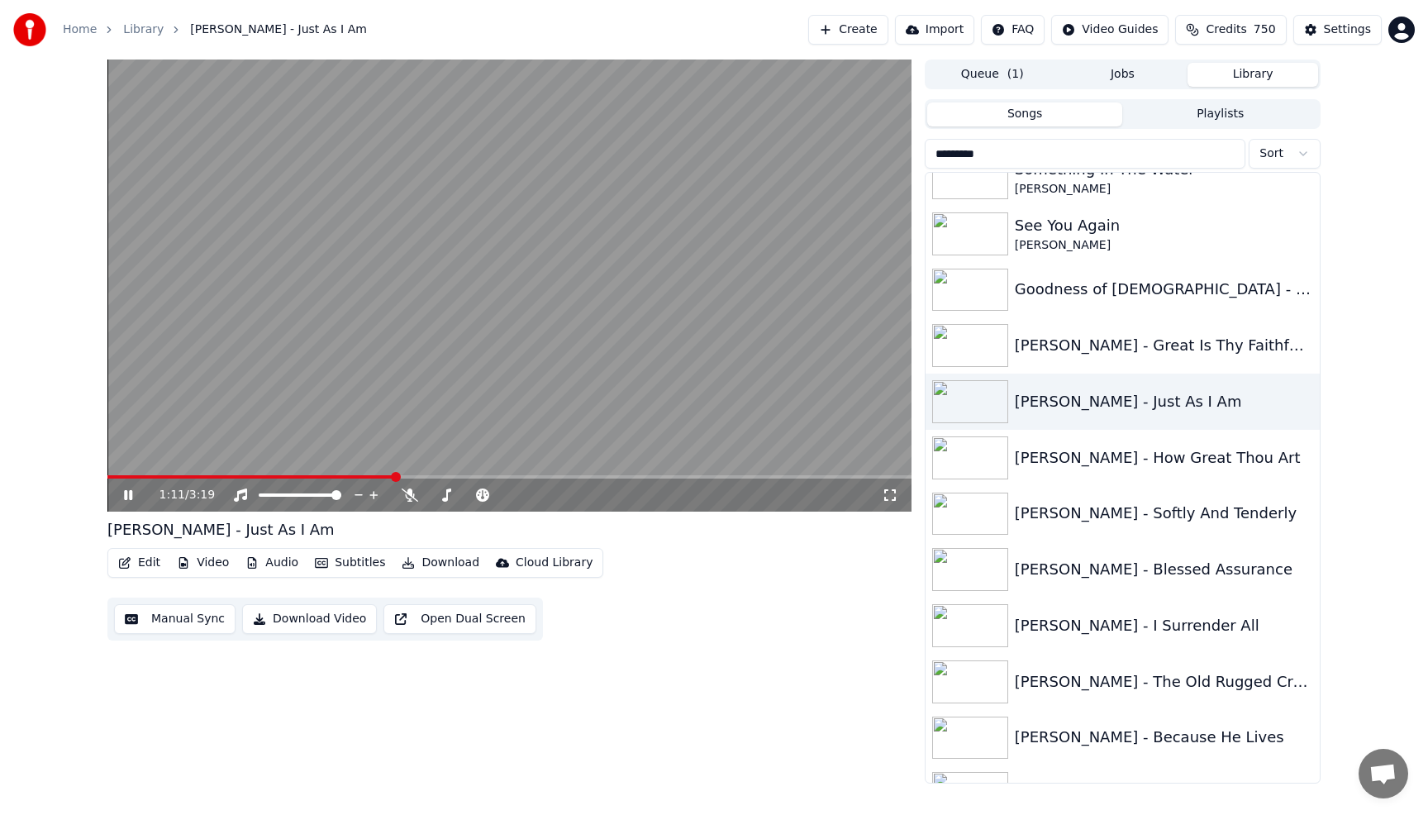
click at [444, 567] on button "Download" at bounding box center [440, 562] width 91 height 23
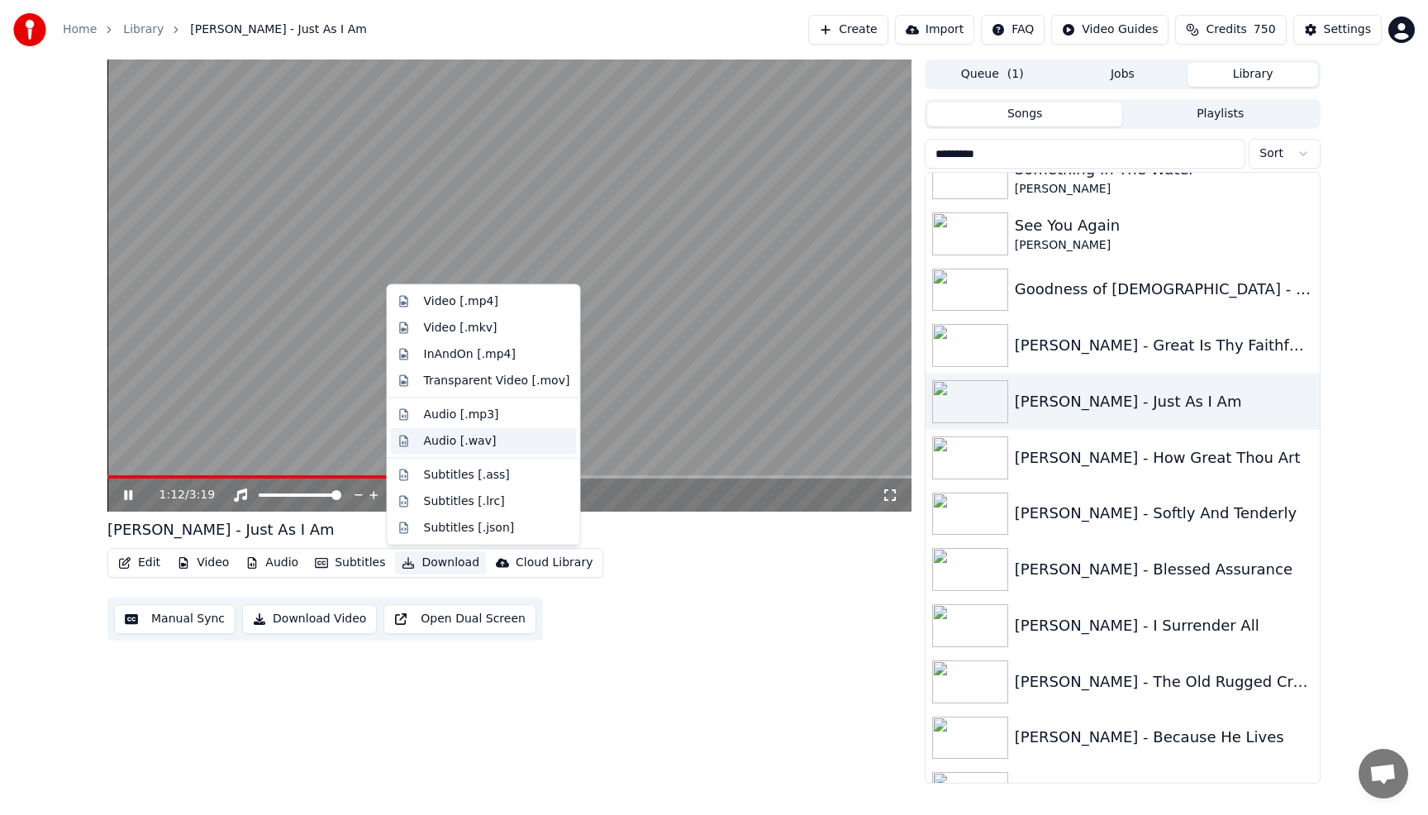
click at [448, 438] on div "Audio [.wav]" at bounding box center [460, 440] width 73 height 17
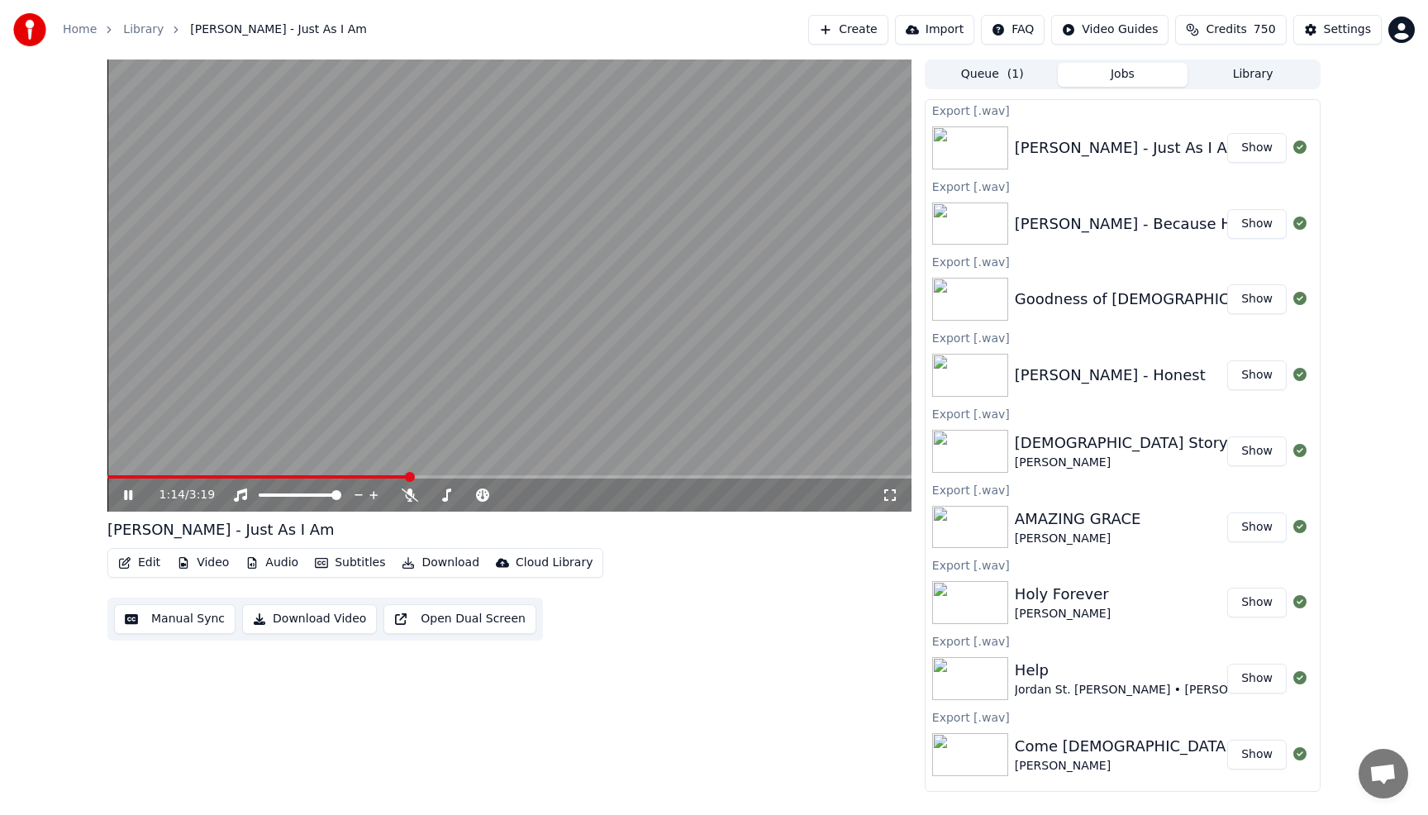
click at [1249, 77] on button "Library" at bounding box center [1252, 75] width 131 height 24
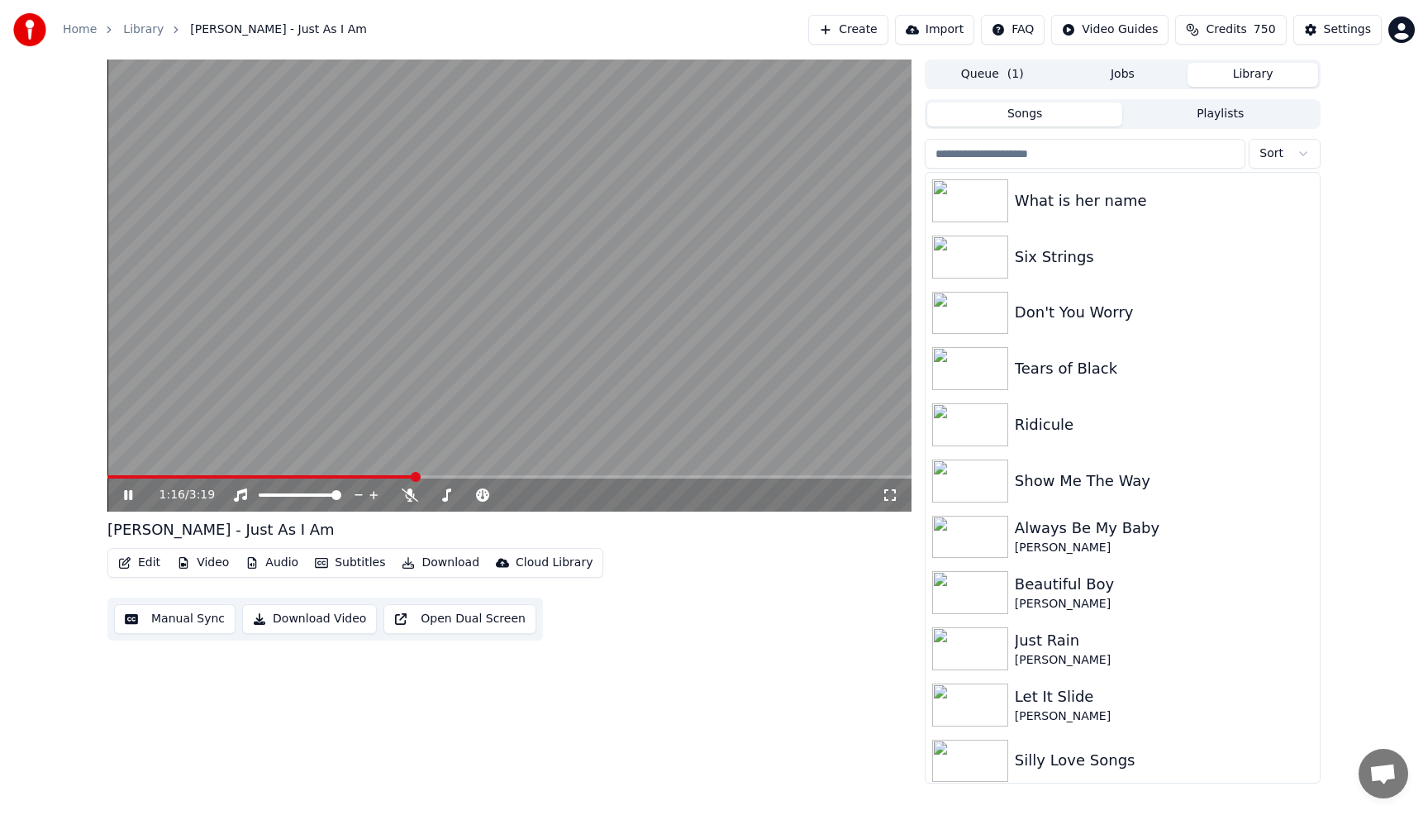
click at [1053, 150] on input "search" at bounding box center [1085, 154] width 321 height 30
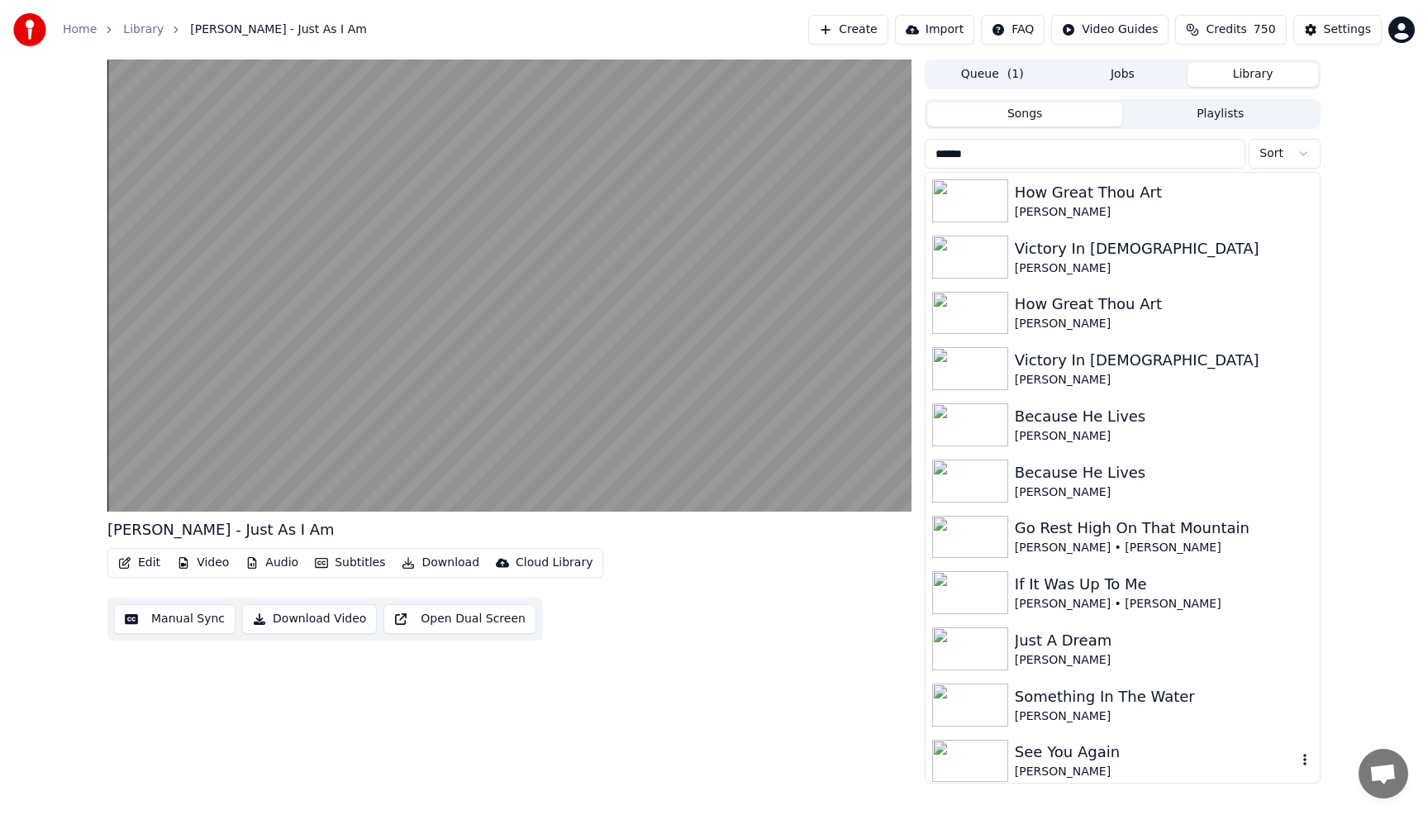
type input "******"
click at [1052, 756] on div "See You Again" at bounding box center [1156, 751] width 282 height 23
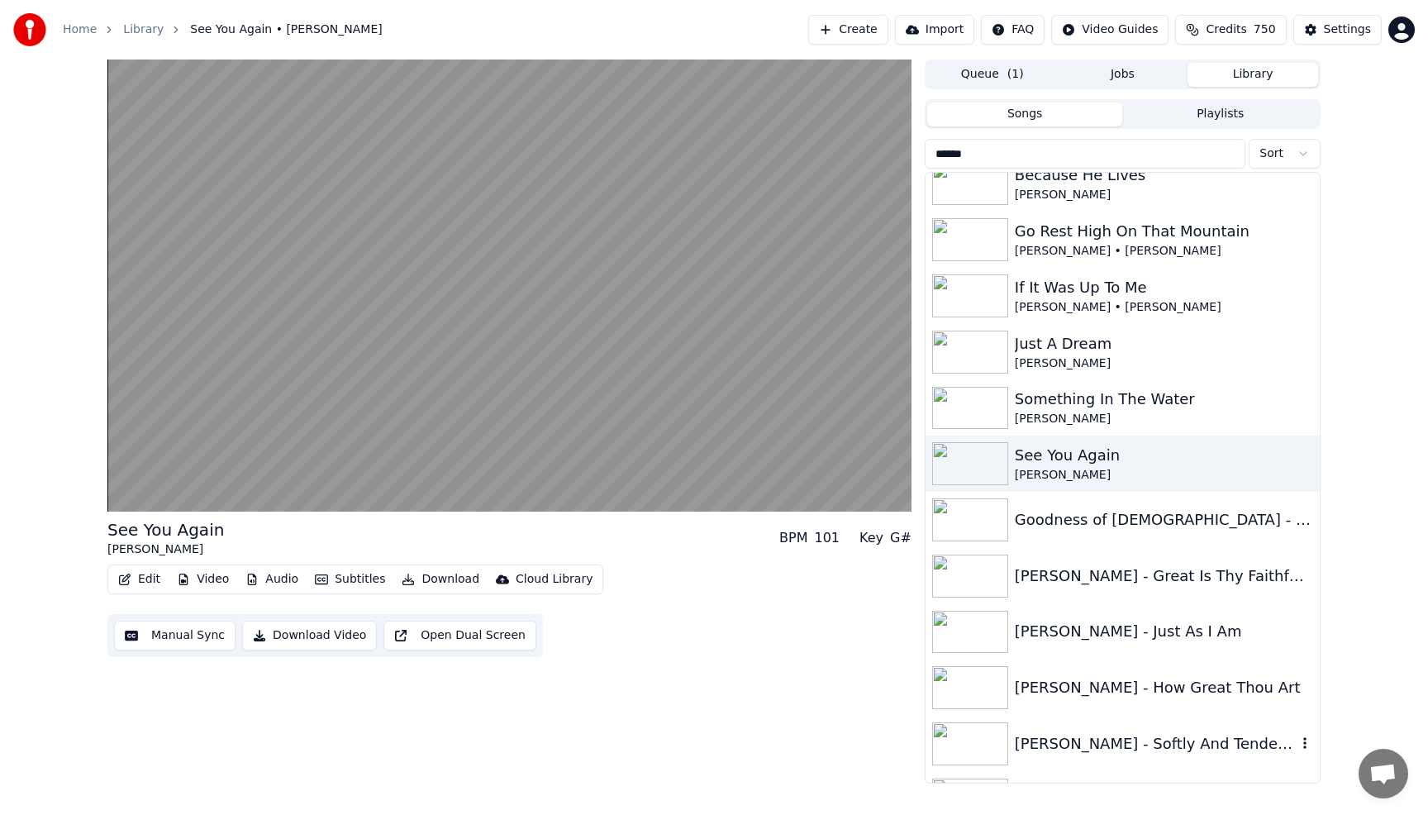
scroll to position [331, 0]
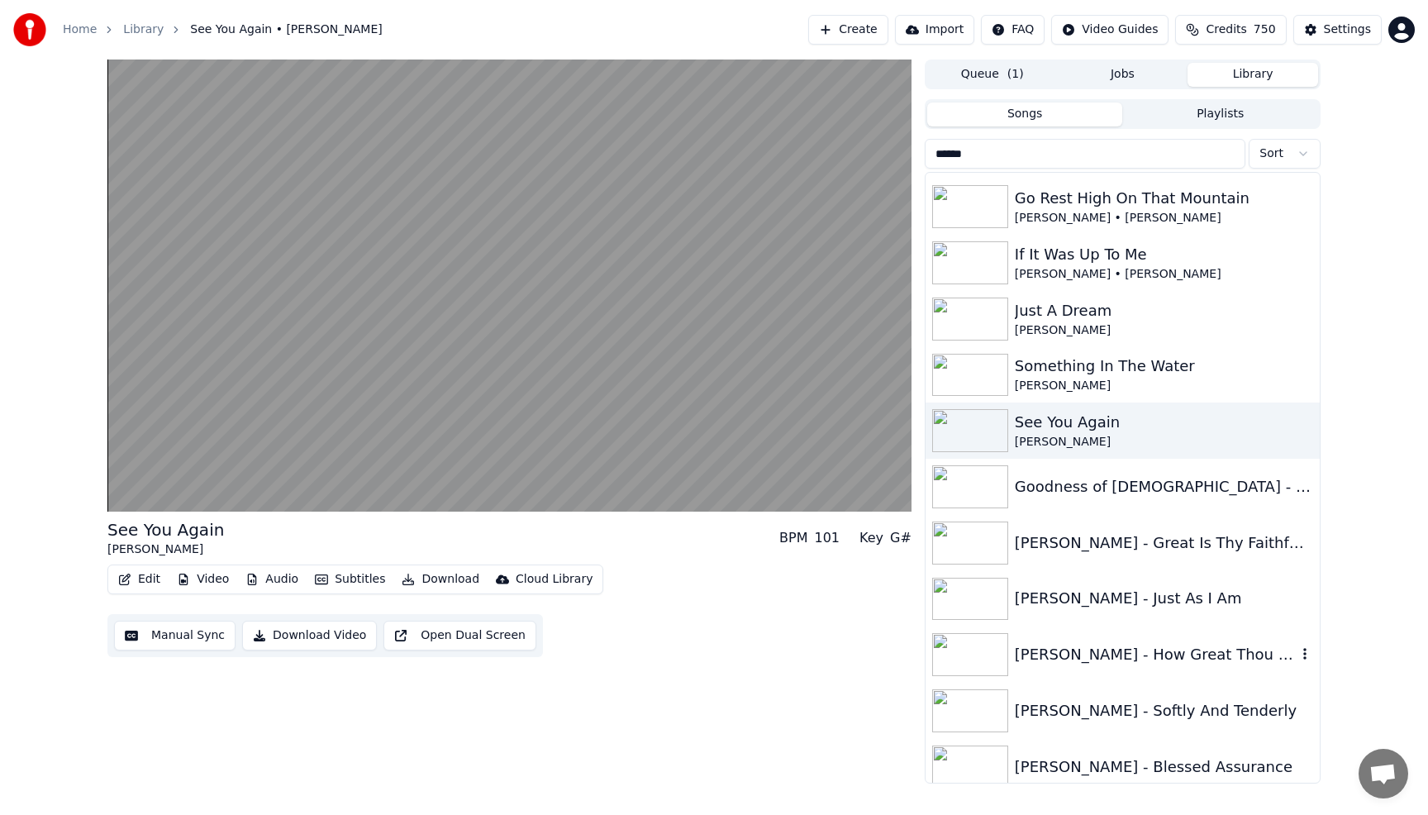
click at [1101, 659] on div "[PERSON_NAME] - How Great Thou Art" at bounding box center [1156, 654] width 282 height 23
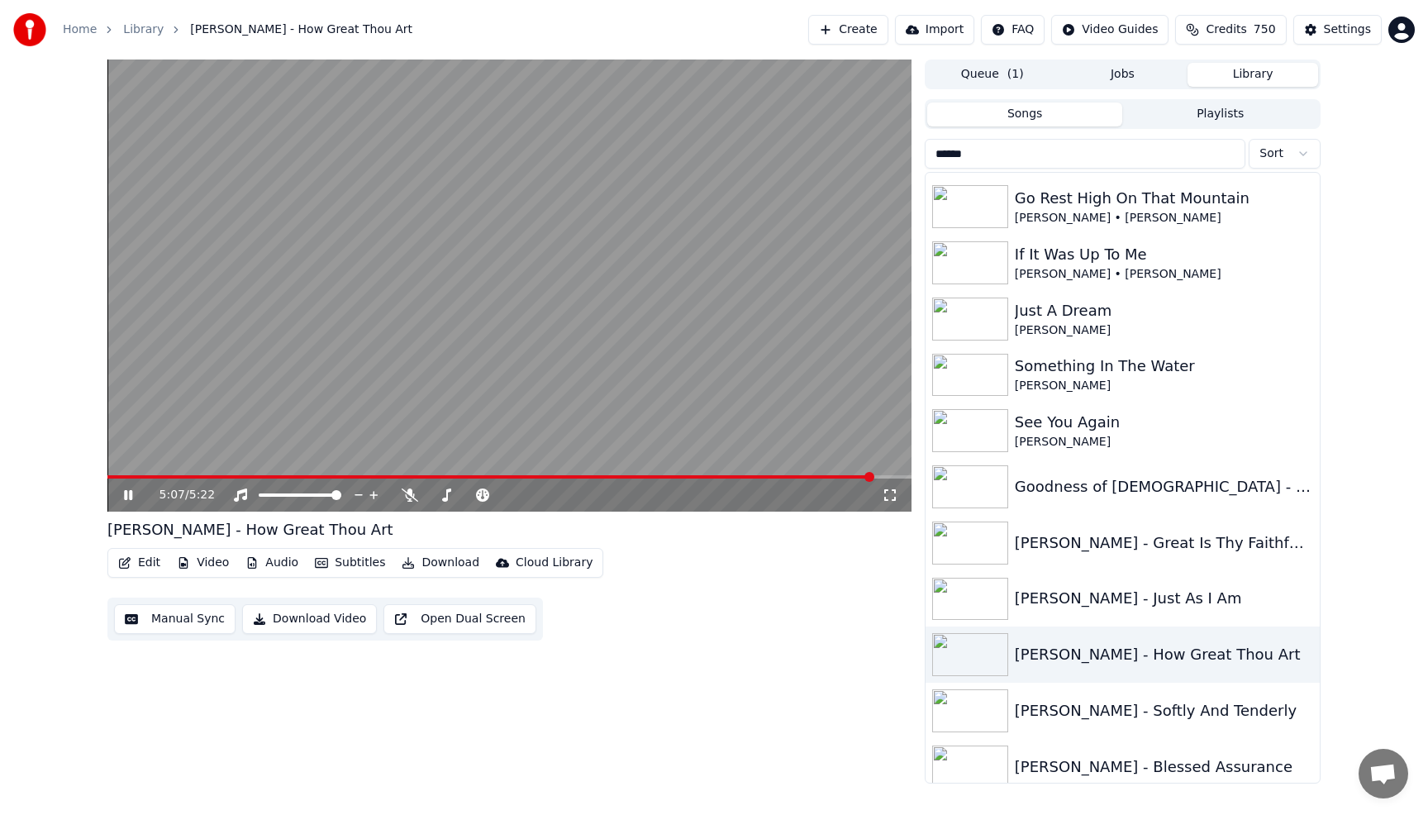
click at [637, 288] on video at bounding box center [509, 285] width 804 height 452
click at [438, 568] on button "Download" at bounding box center [440, 562] width 91 height 23
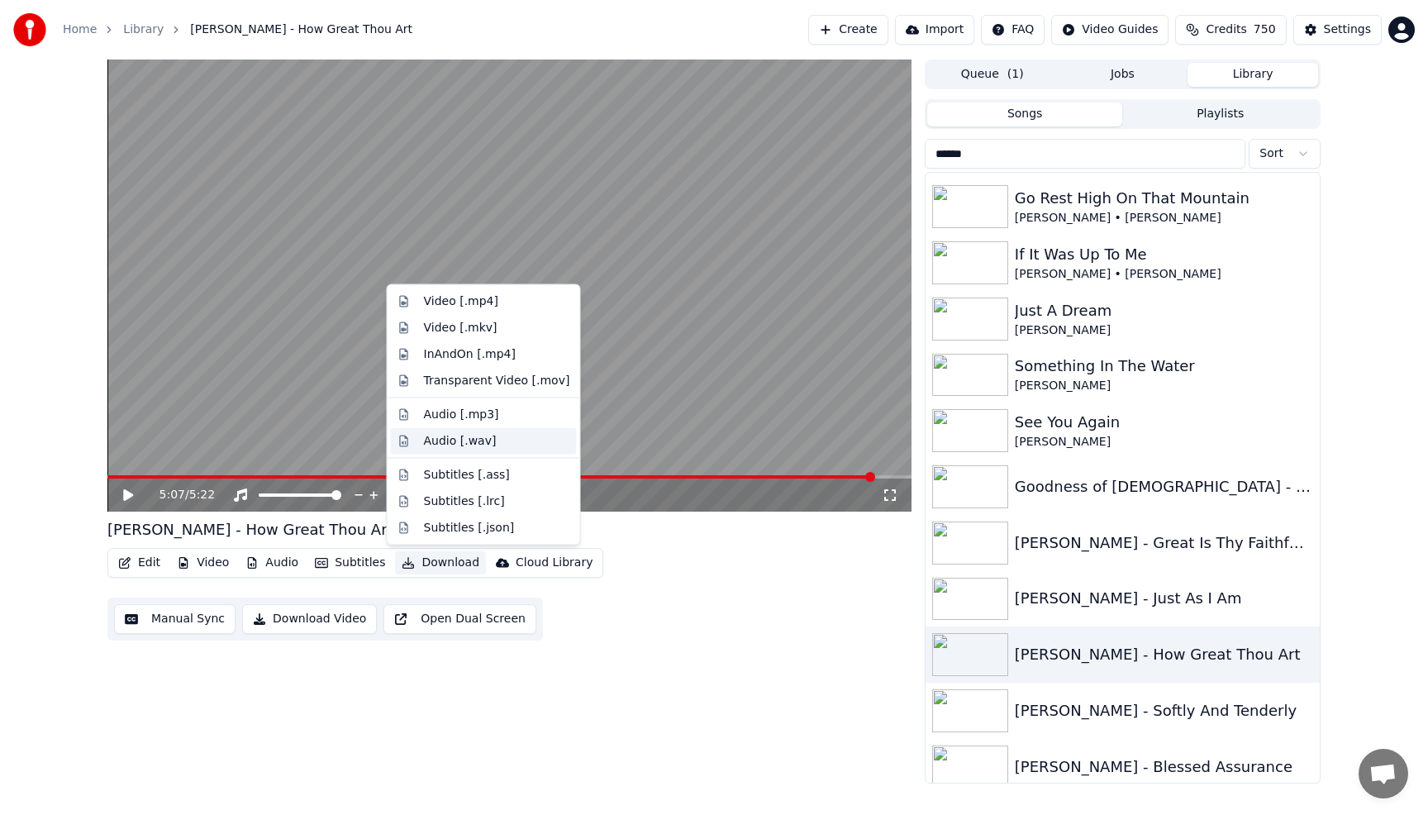
click at [453, 443] on div "Audio [.wav]" at bounding box center [460, 440] width 73 height 17
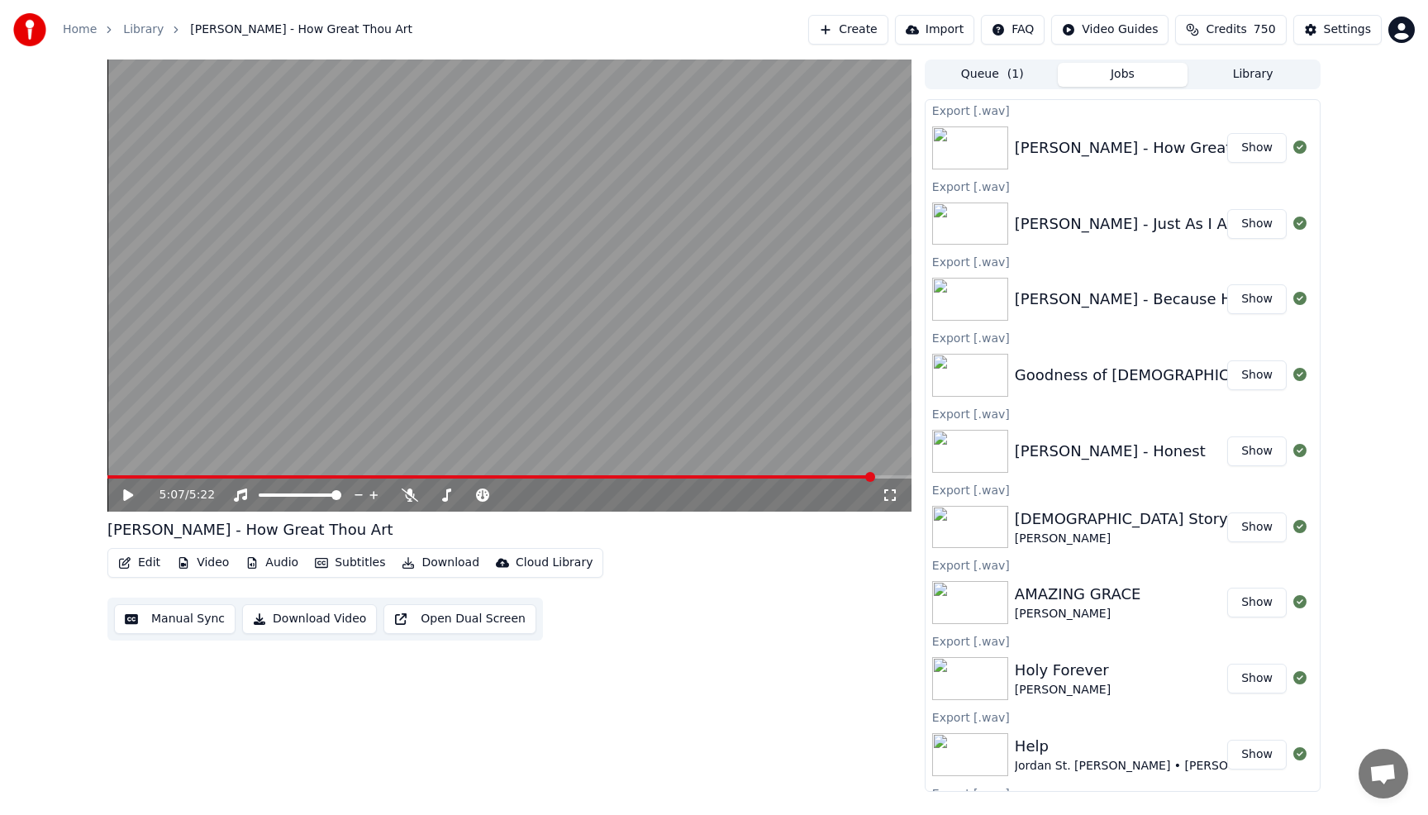
click at [1263, 151] on button "Show" at bounding box center [1256, 148] width 59 height 30
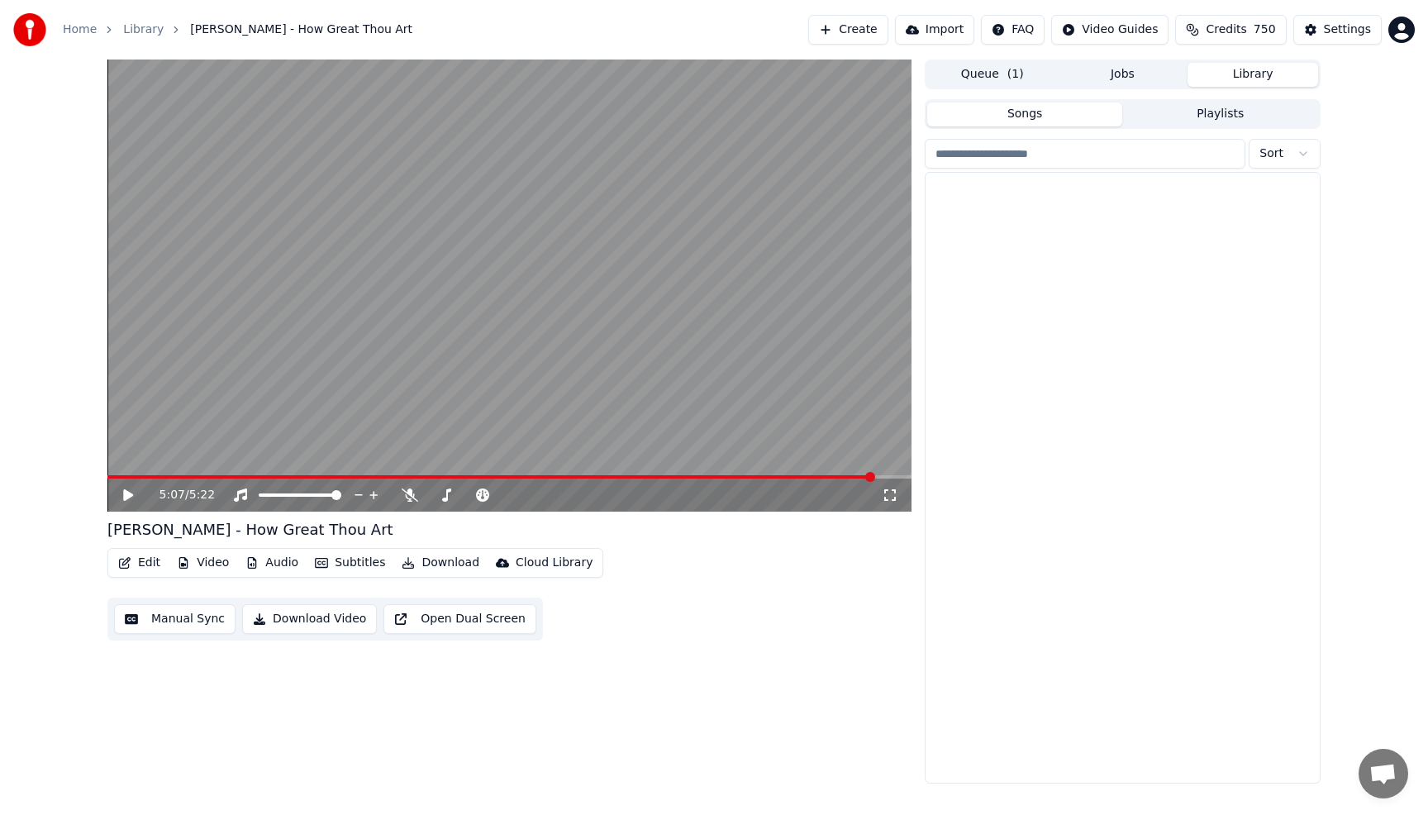
click at [1232, 77] on button "Library" at bounding box center [1252, 75] width 131 height 24
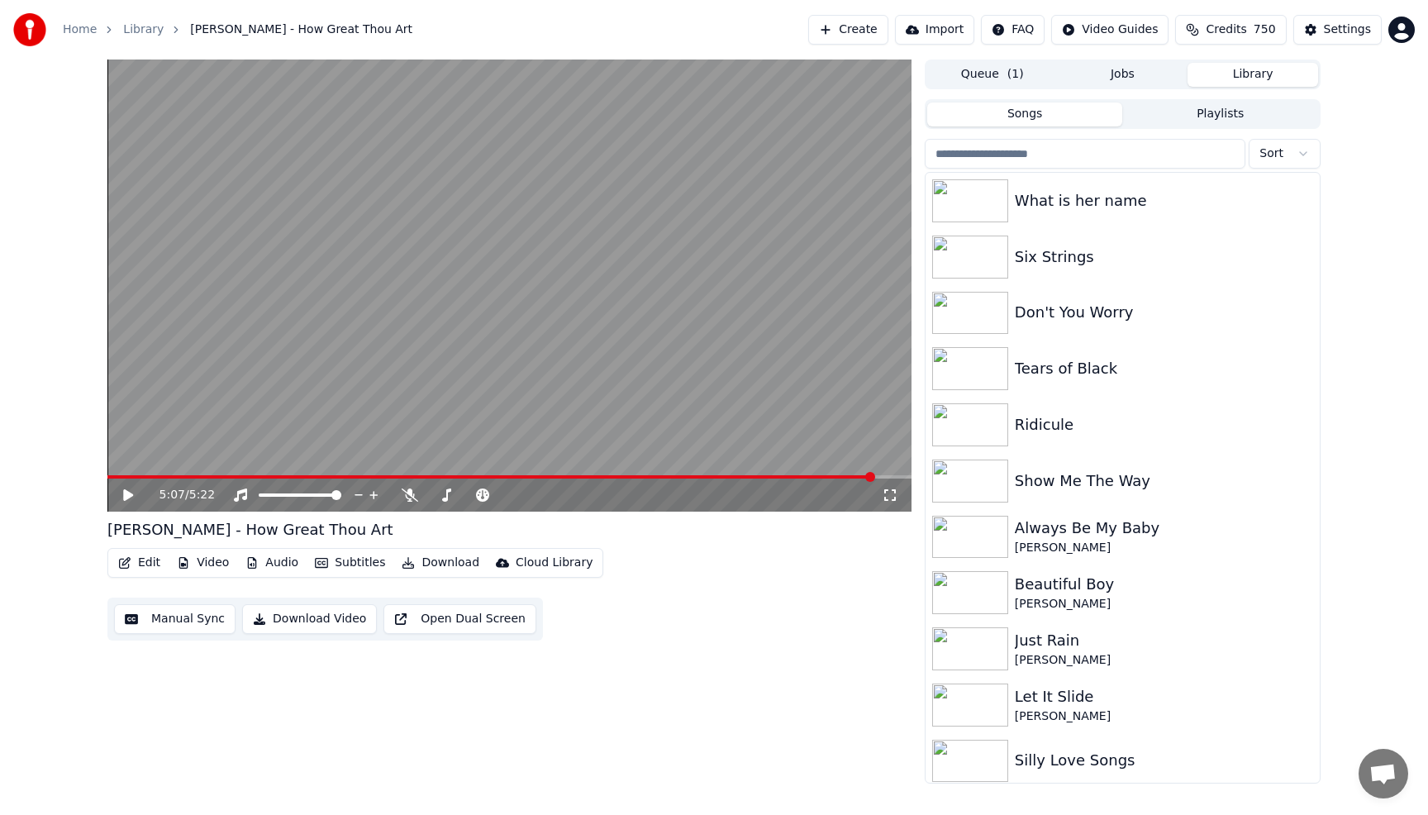
click at [1130, 156] on input "search" at bounding box center [1085, 154] width 321 height 30
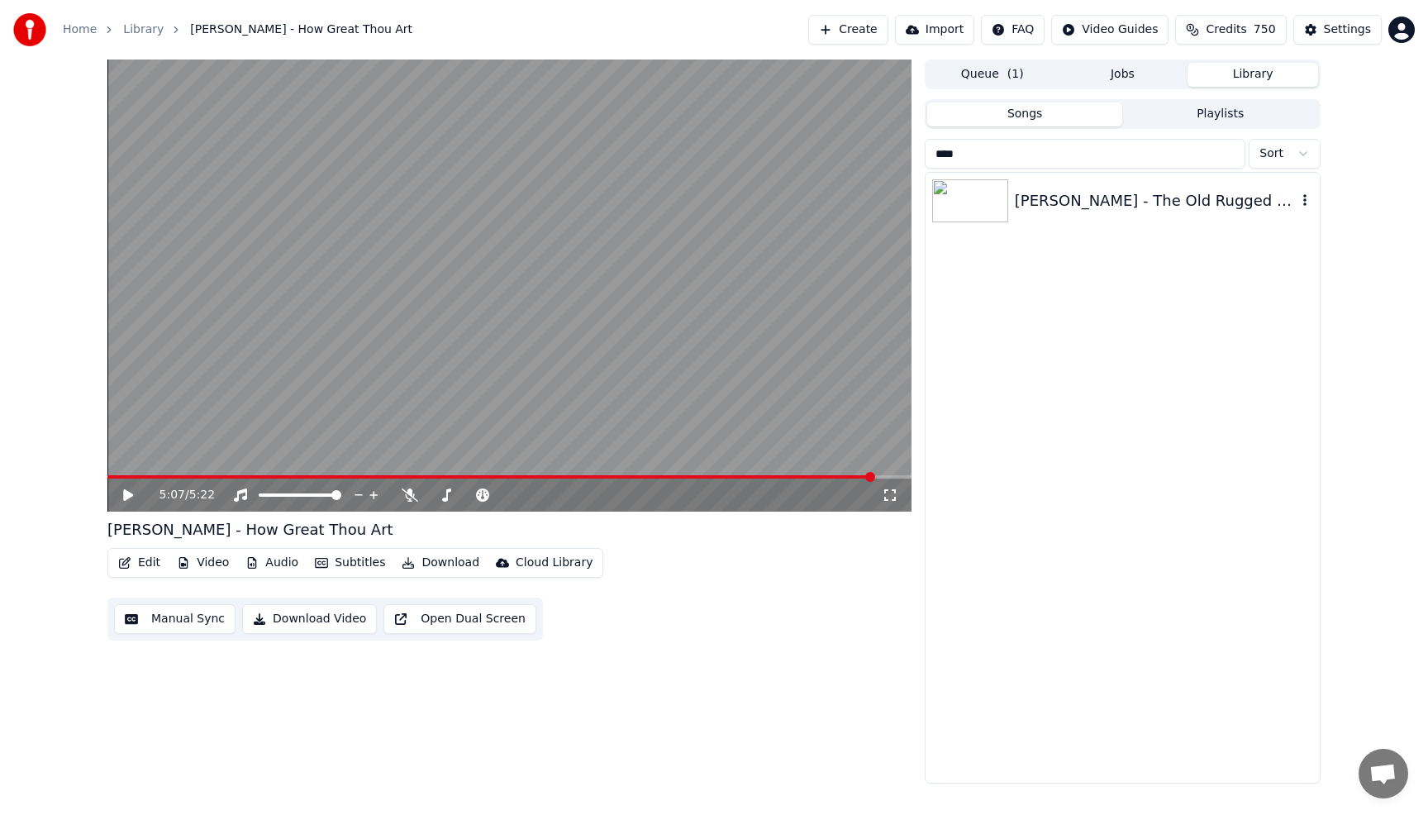
type input "****"
click at [1187, 214] on div "[PERSON_NAME] - The Old Rugged Cross" at bounding box center [1122, 201] width 394 height 56
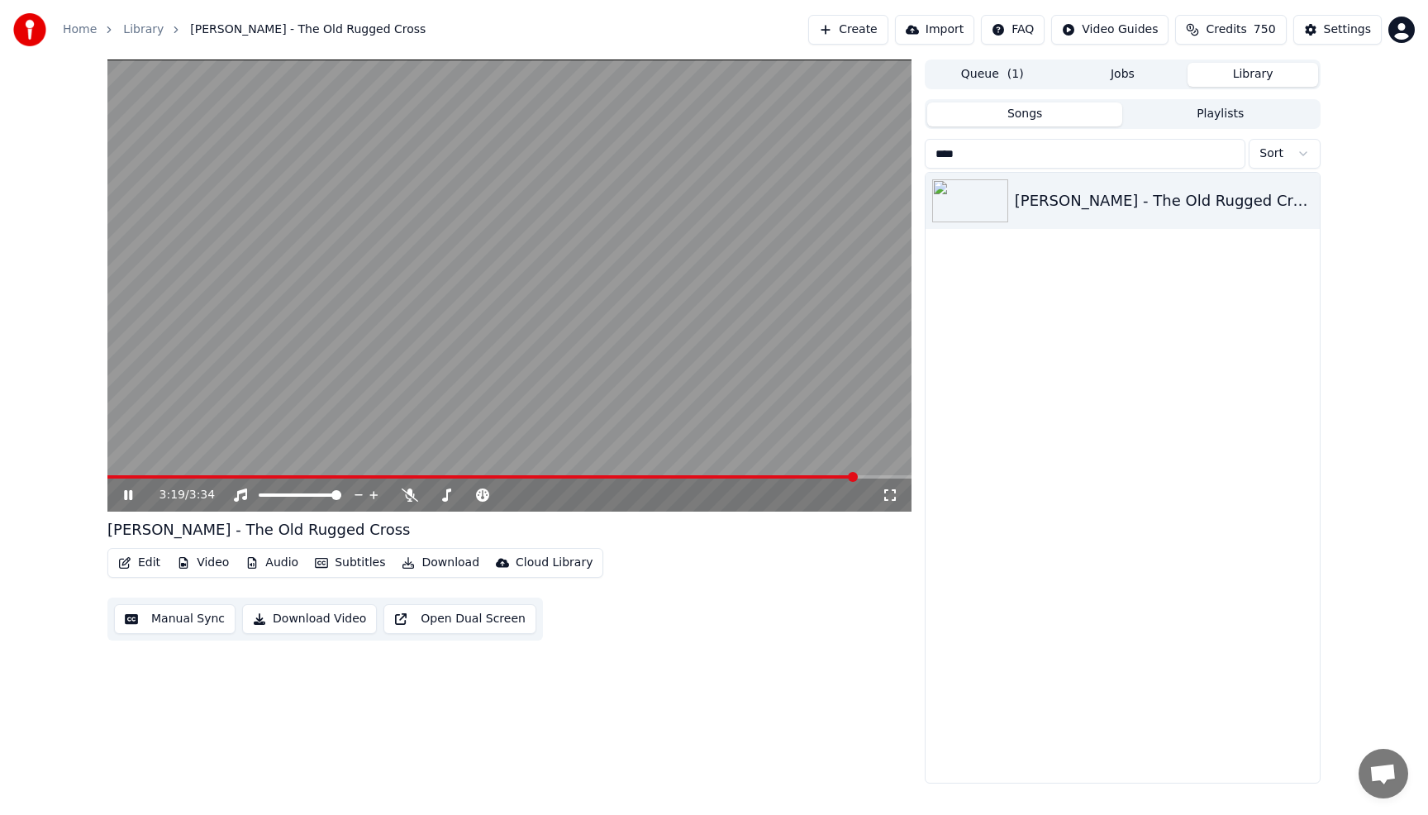
click at [759, 193] on video at bounding box center [509, 285] width 804 height 452
click at [1125, 73] on button "Jobs" at bounding box center [1123, 75] width 131 height 24
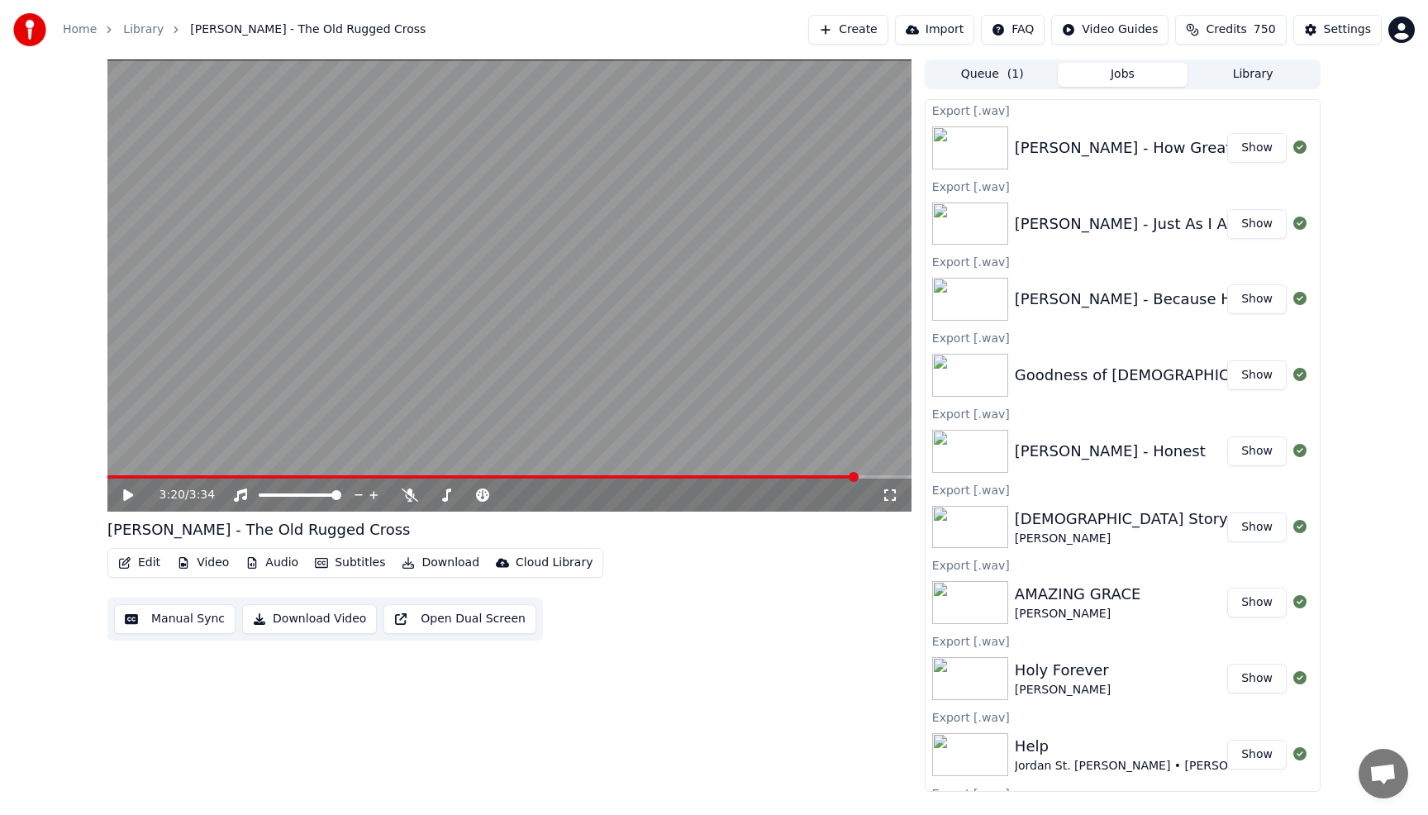
click at [1260, 226] on button "Show" at bounding box center [1256, 224] width 59 height 30
